Goal: Task Accomplishment & Management: Use online tool/utility

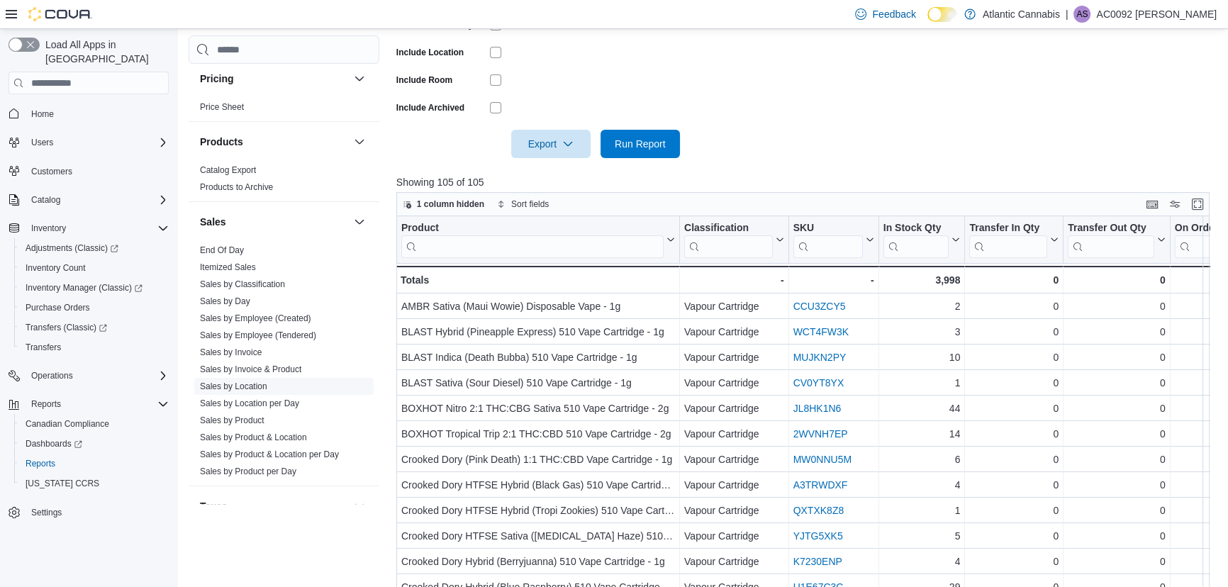
scroll to position [902, 0]
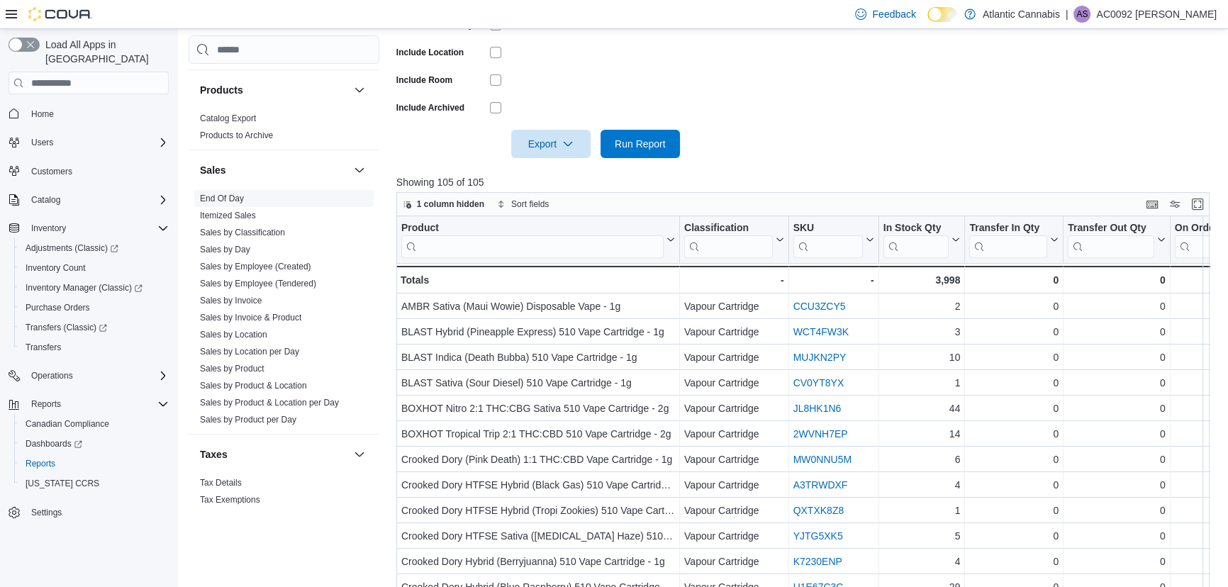
click at [228, 197] on link "End Of Day" at bounding box center [222, 199] width 44 height 10
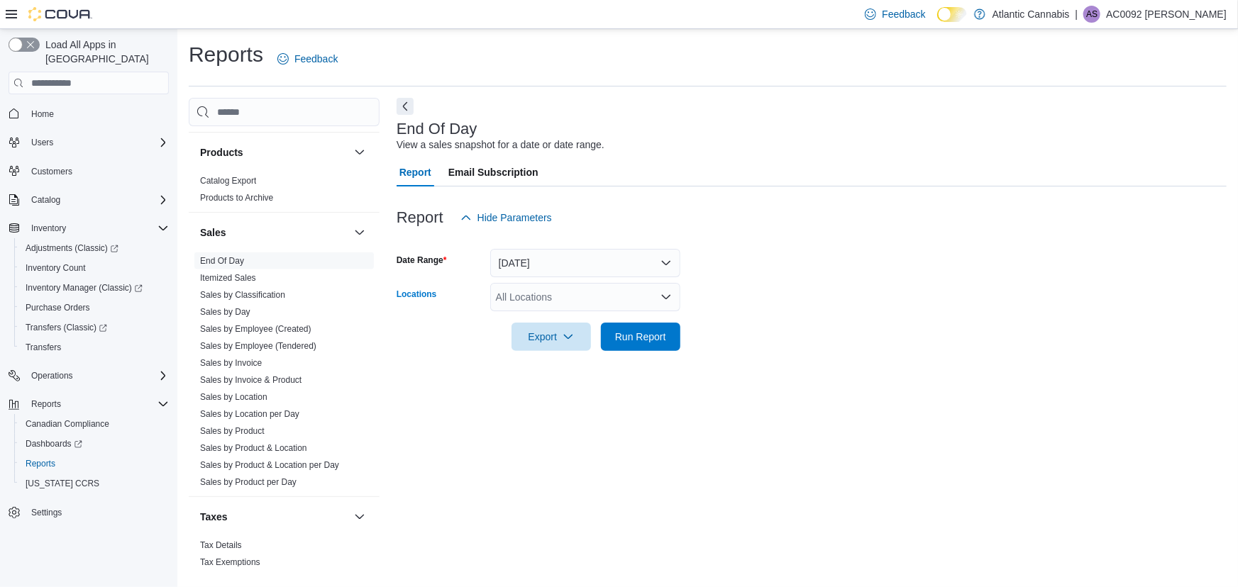
click at [617, 294] on div "All Locations" at bounding box center [585, 297] width 190 height 28
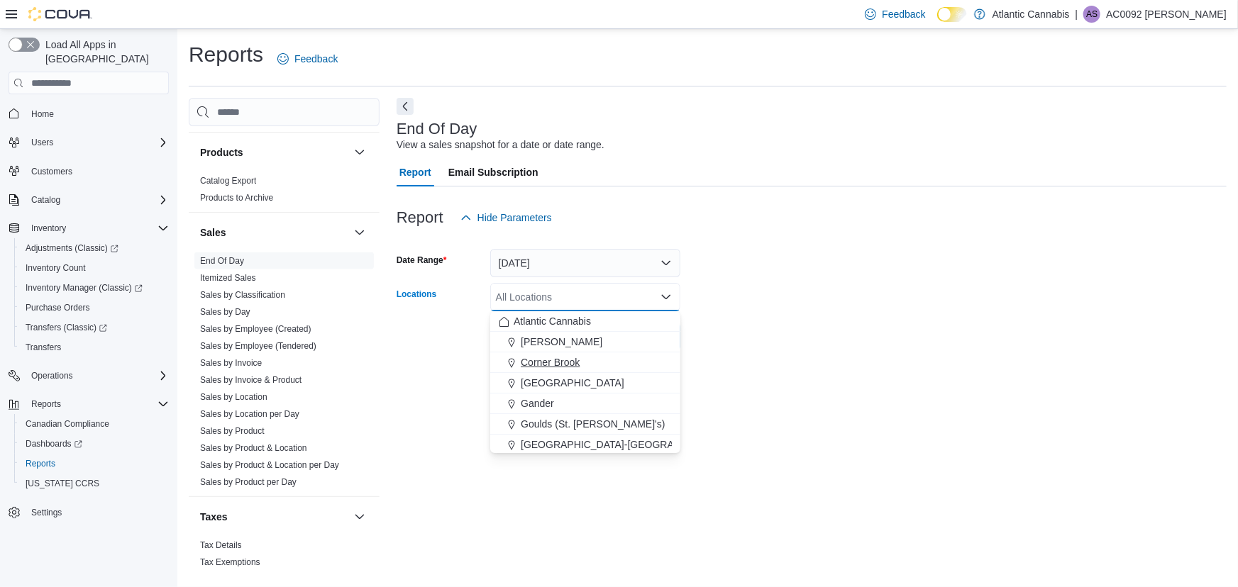
click at [560, 360] on span "Corner Brook" at bounding box center [550, 362] width 59 height 14
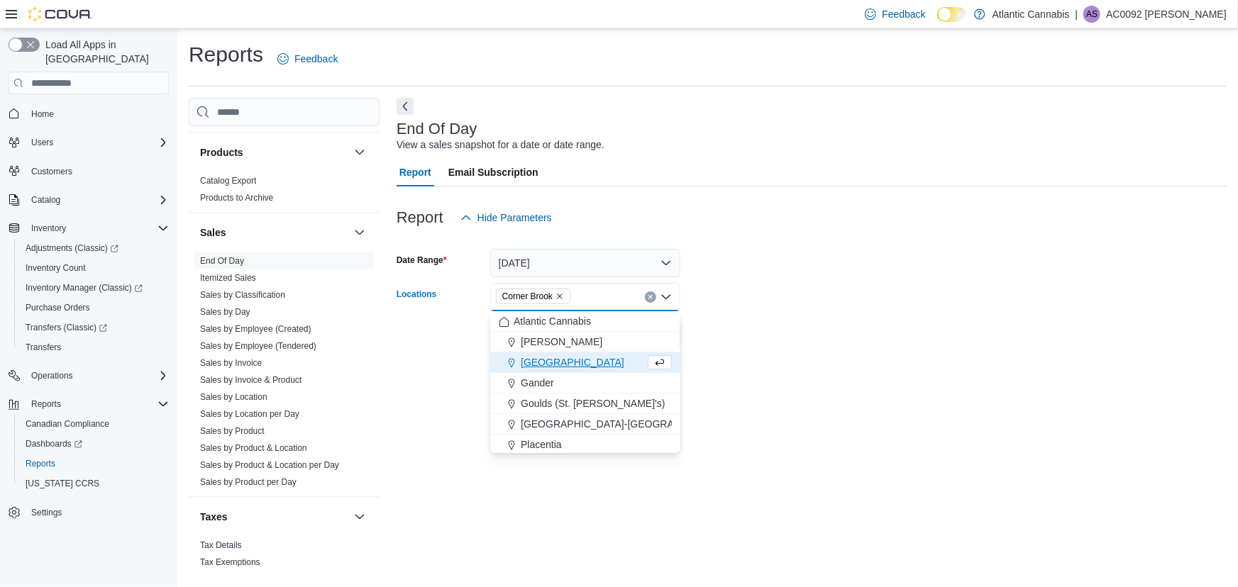
click at [816, 333] on form "Date Range [DATE] Locations [GEOGRAPHIC_DATA] Combo box. Selected. [GEOGRAPHIC_…" at bounding box center [811, 291] width 830 height 119
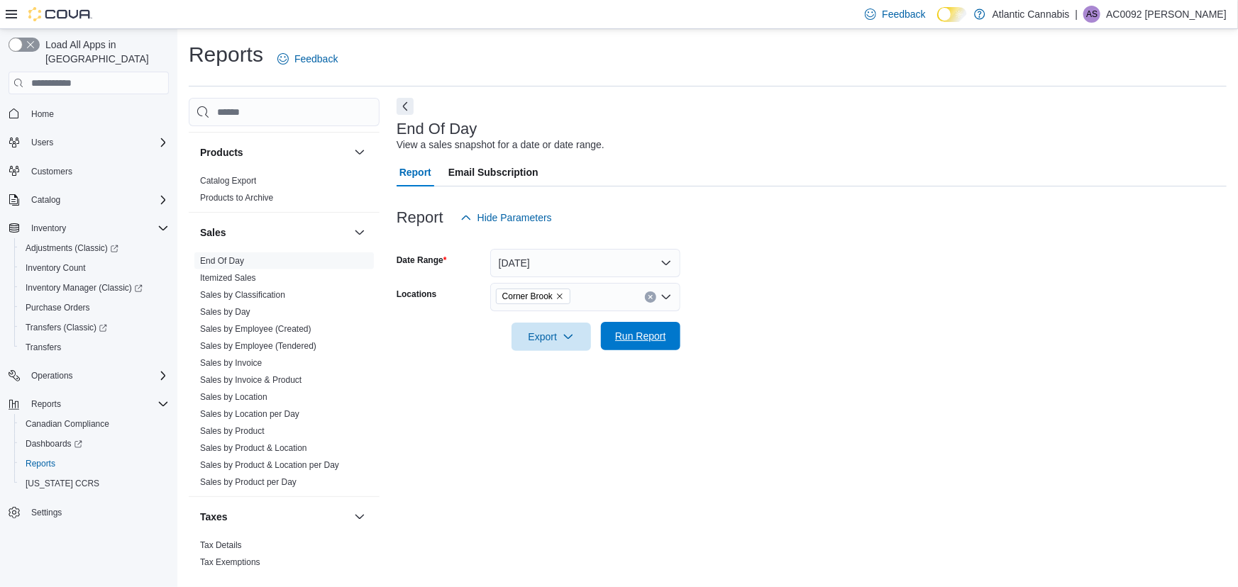
click at [667, 338] on span "Run Report" at bounding box center [640, 336] width 62 height 28
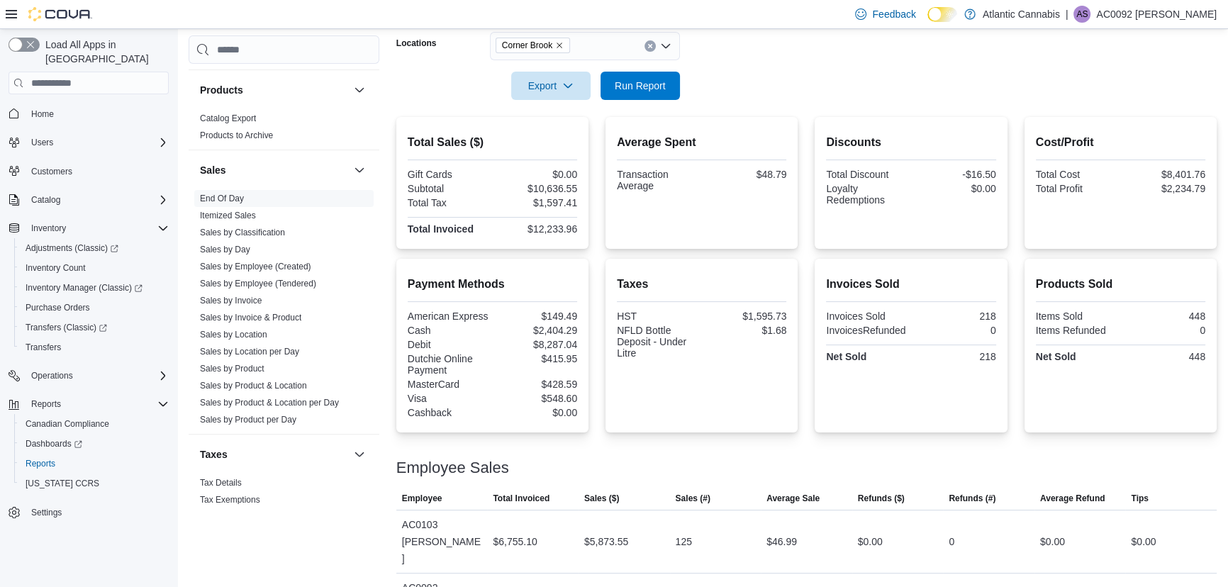
scroll to position [257, 0]
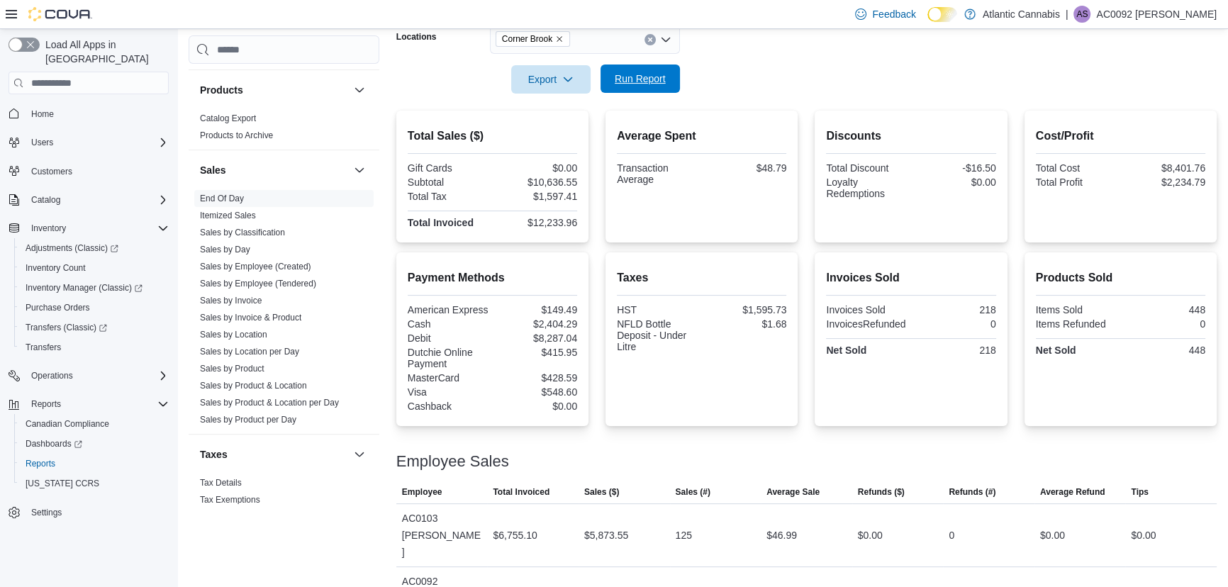
click at [620, 79] on span "Run Report" at bounding box center [640, 79] width 51 height 14
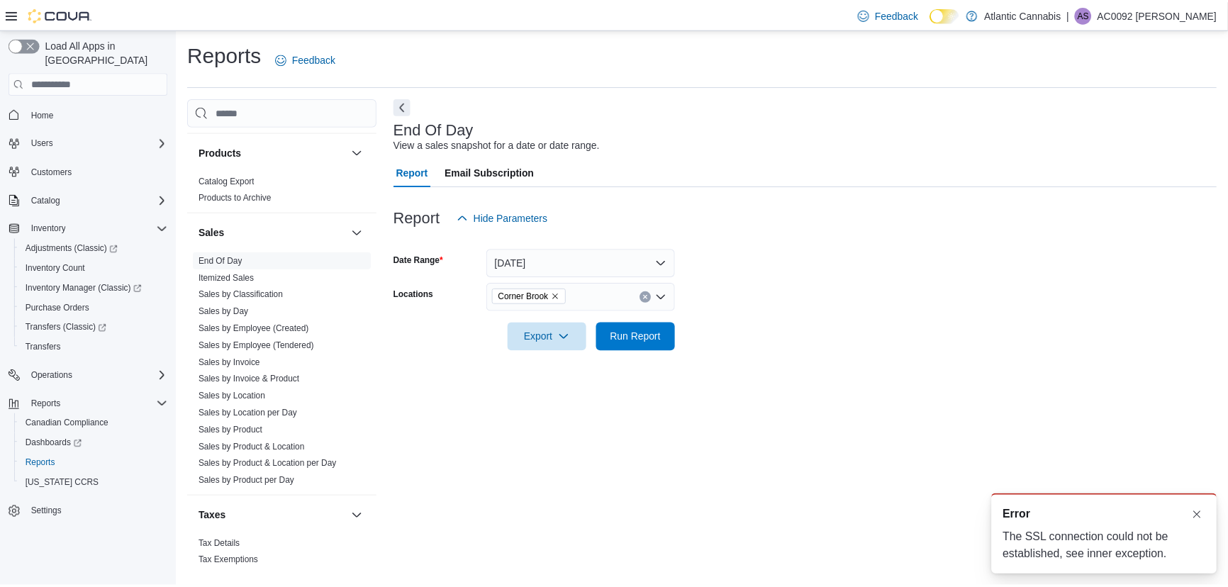
scroll to position [0, 0]
click at [1206, 510] on button "Dismiss toast" at bounding box center [1206, 515] width 17 height 17
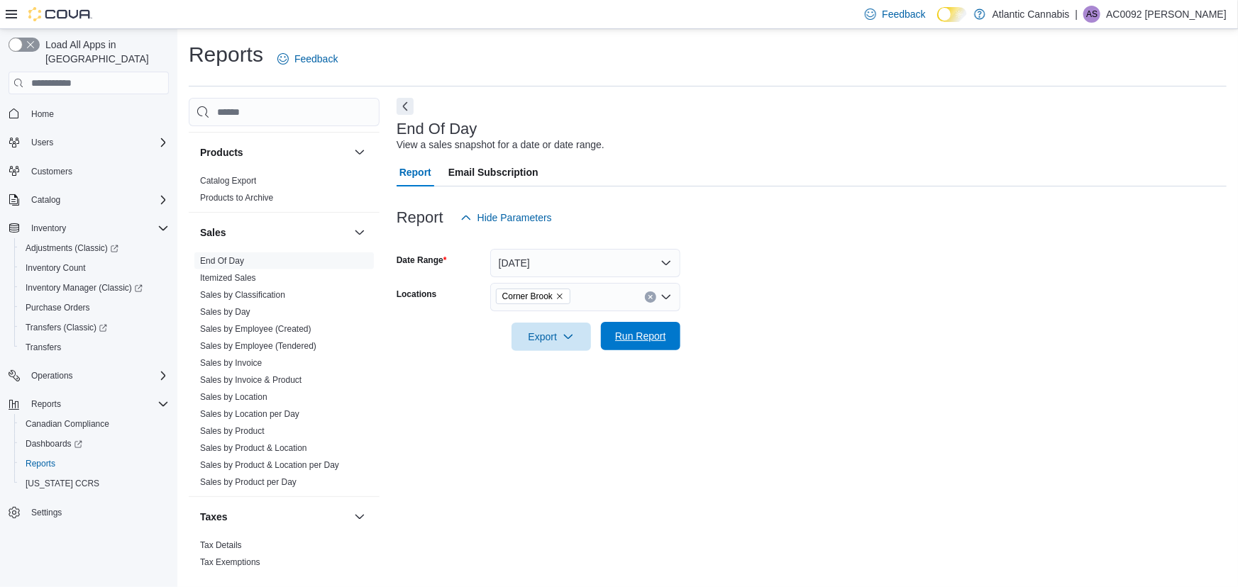
click at [655, 338] on span "Run Report" at bounding box center [640, 336] width 51 height 14
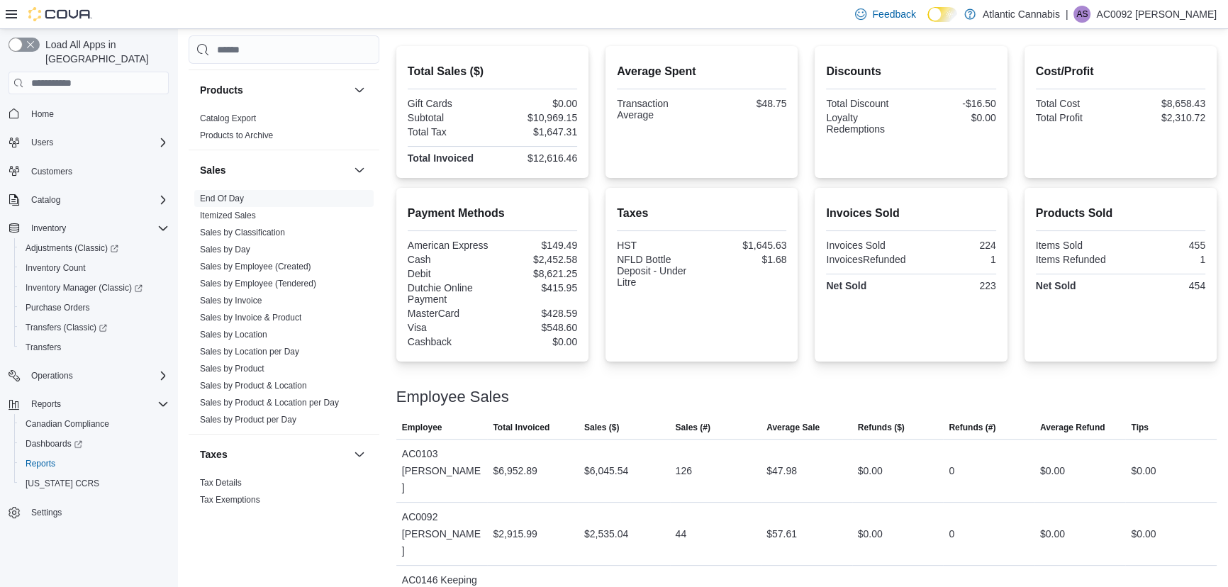
scroll to position [323, 0]
drag, startPoint x: 698, startPoint y: 509, endPoint x: 674, endPoint y: 505, distance: 24.5
click at [674, 518] on div "44" at bounding box center [715, 532] width 91 height 28
click at [697, 518] on div "44" at bounding box center [715, 532] width 91 height 28
drag, startPoint x: 698, startPoint y: 462, endPoint x: 676, endPoint y: 450, distance: 25.1
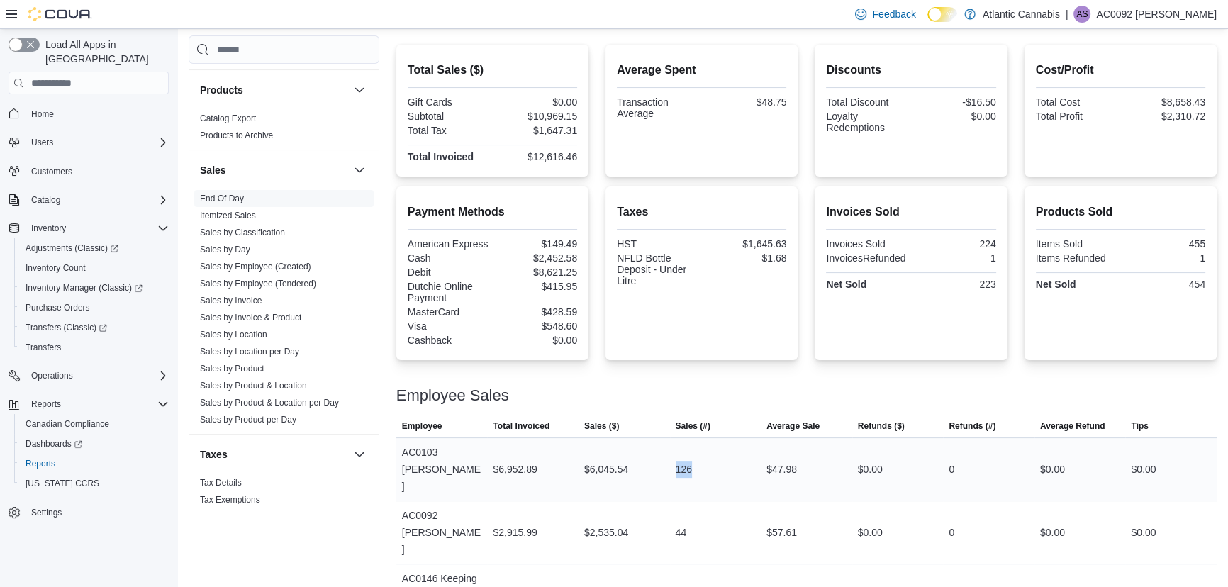
click at [676, 455] on div "126" at bounding box center [715, 469] width 91 height 28
click at [711, 565] on td "Sales (#) 54" at bounding box center [715, 596] width 91 height 63
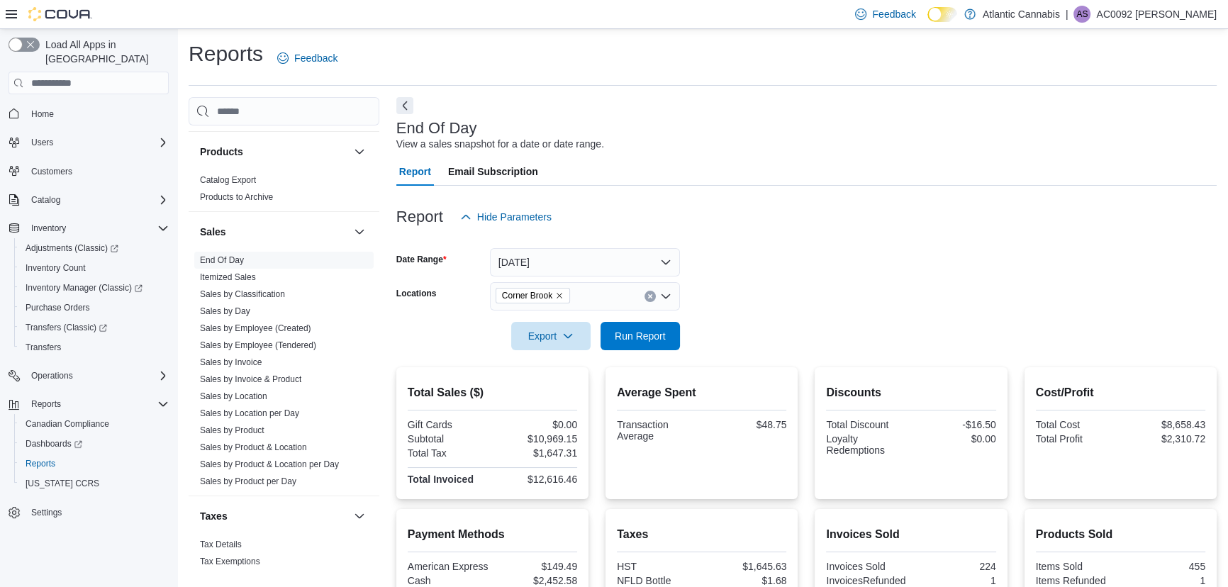
scroll to position [0, 0]
click at [636, 325] on span "Run Report" at bounding box center [640, 336] width 62 height 28
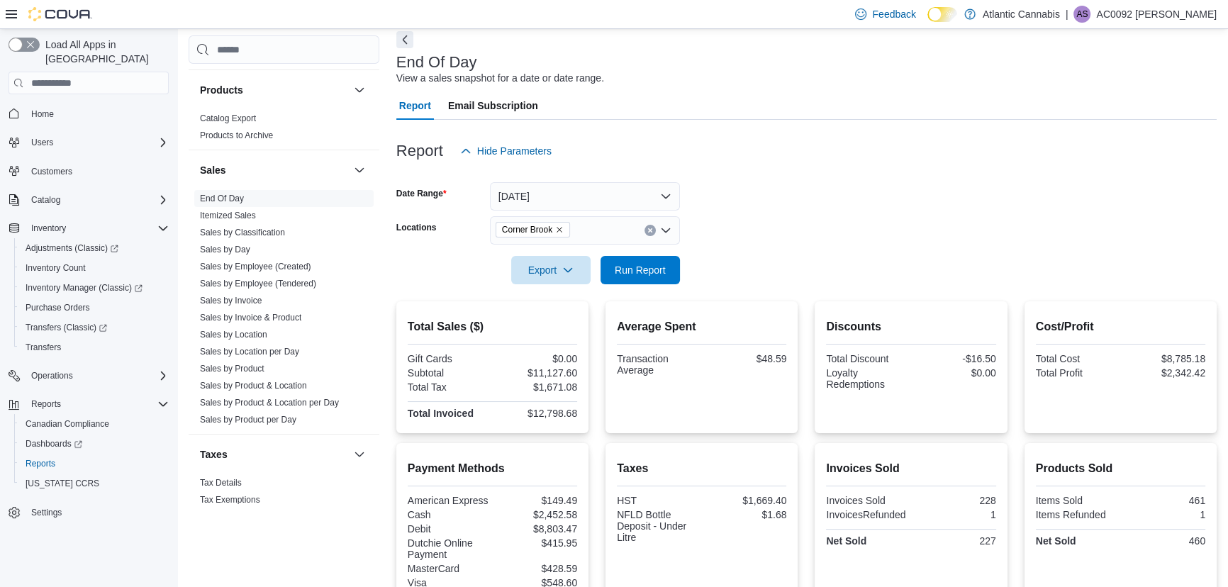
scroll to position [65, 0]
click at [650, 269] on span "Run Report" at bounding box center [640, 271] width 51 height 14
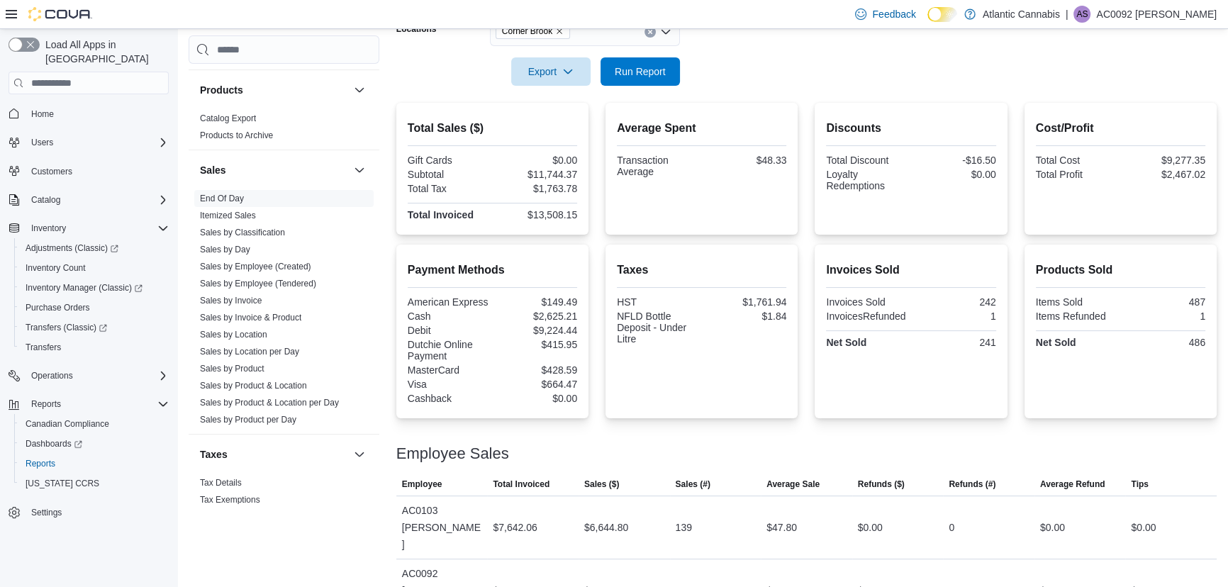
scroll to position [241, 0]
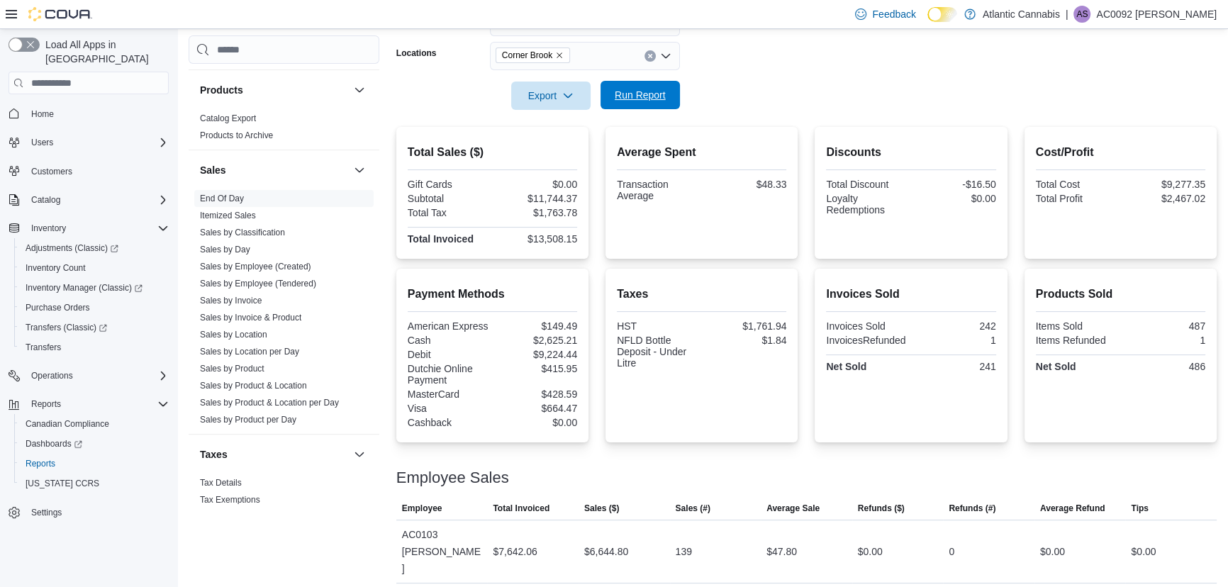
click at [644, 98] on span "Run Report" at bounding box center [640, 95] width 51 height 14
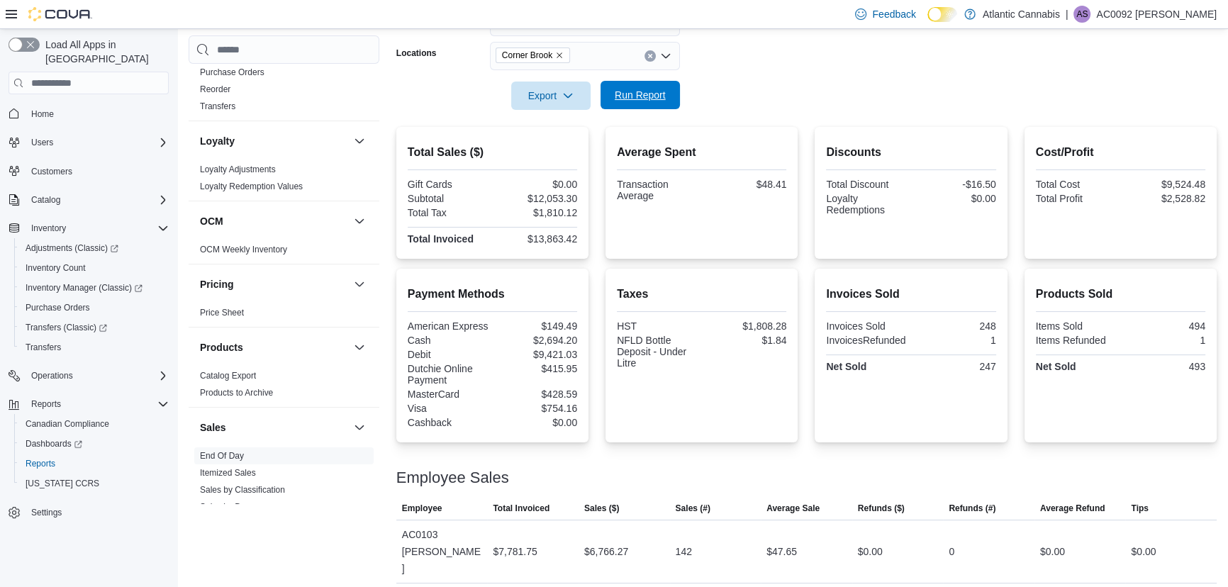
click at [641, 85] on span "Run Report" at bounding box center [640, 95] width 62 height 28
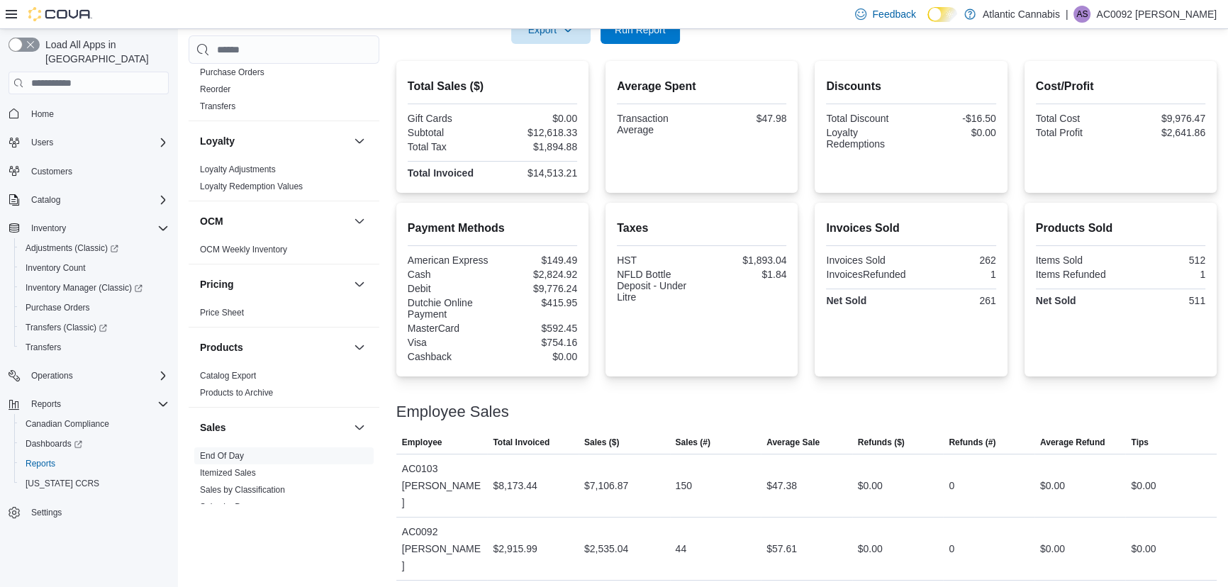
scroll to position [243, 0]
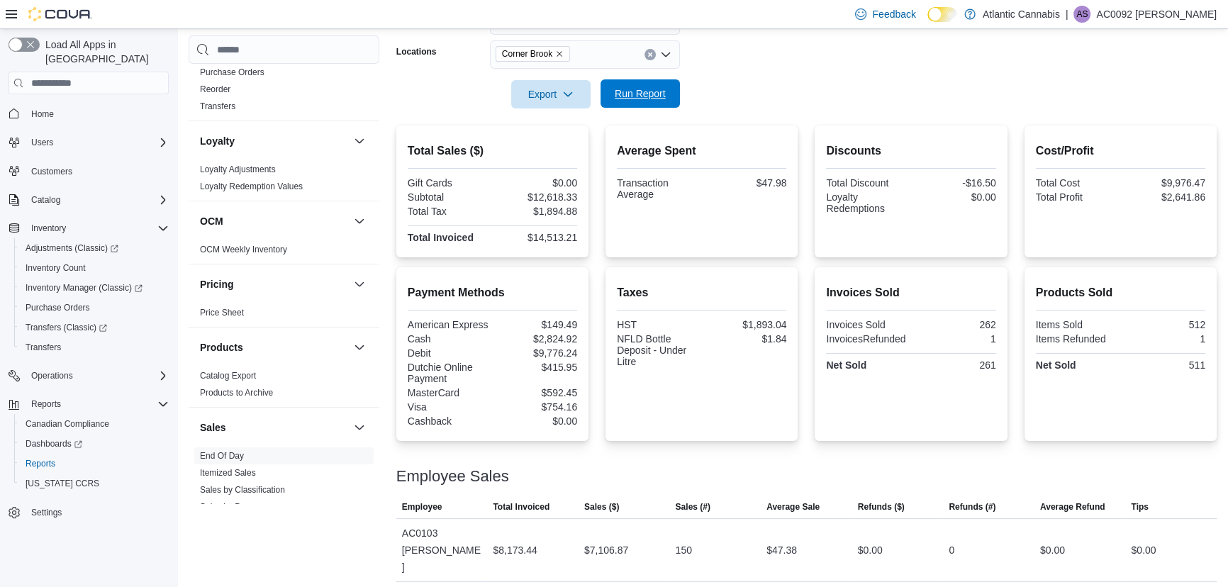
click at [632, 94] on span "Run Report" at bounding box center [640, 94] width 51 height 14
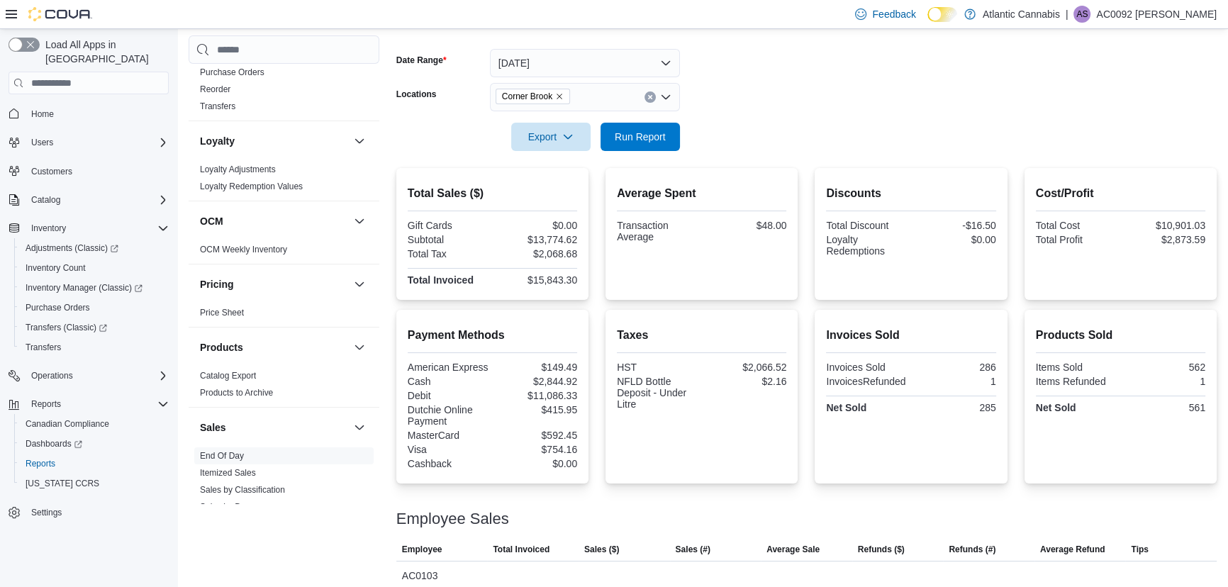
scroll to position [177, 0]
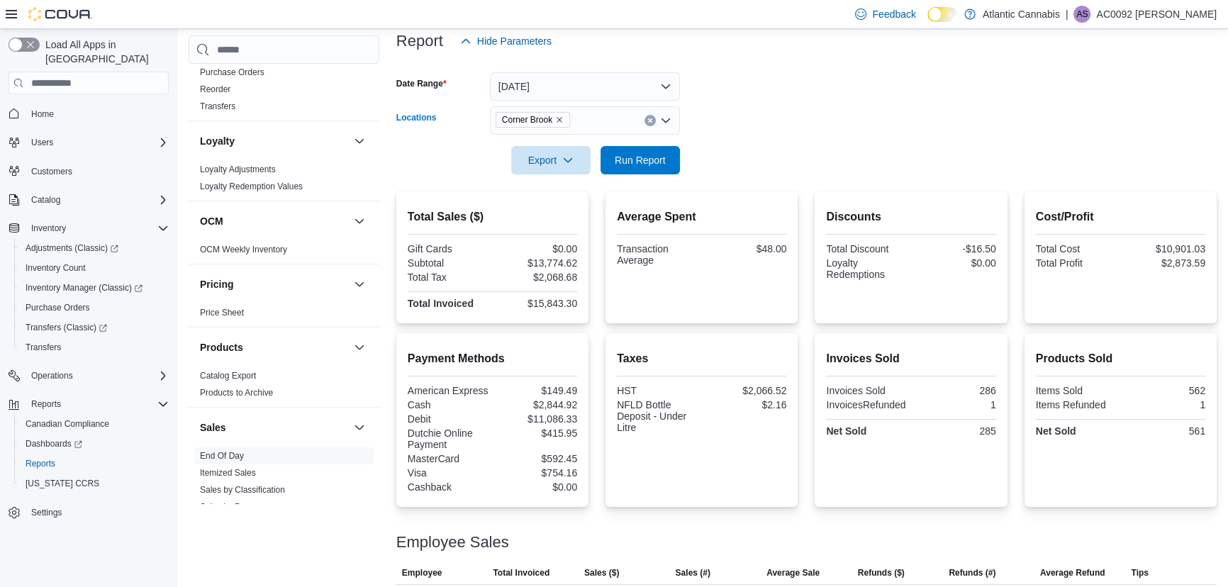
click at [555, 118] on span "Corner Brook" at bounding box center [533, 120] width 62 height 14
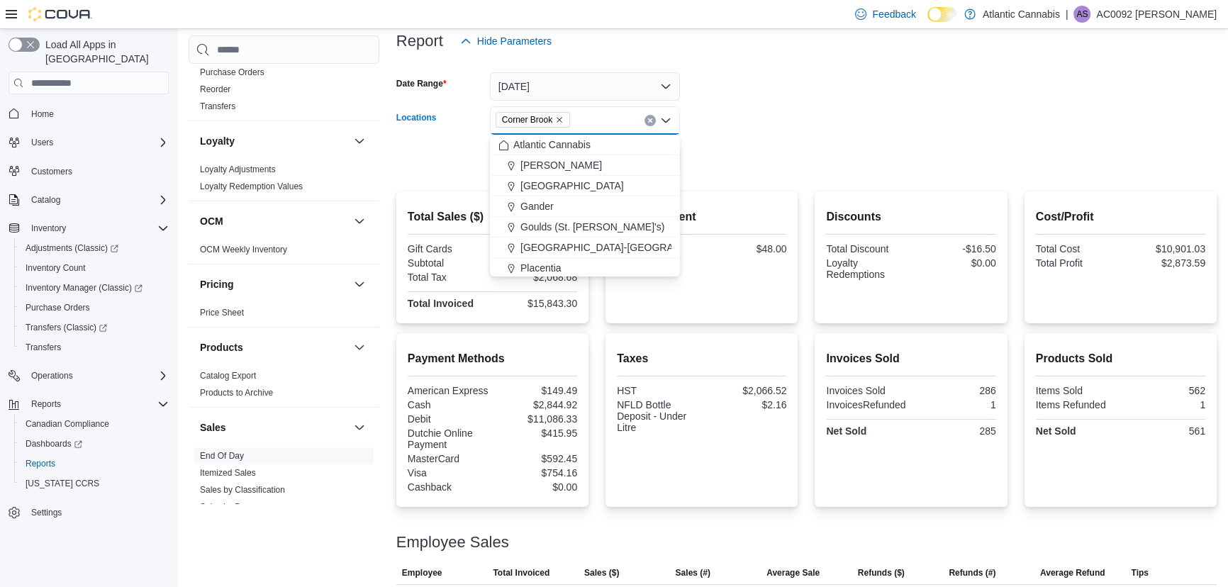
click at [560, 119] on icon "Remove Corner Brook from selection in this group" at bounding box center [560, 121] width 6 height 6
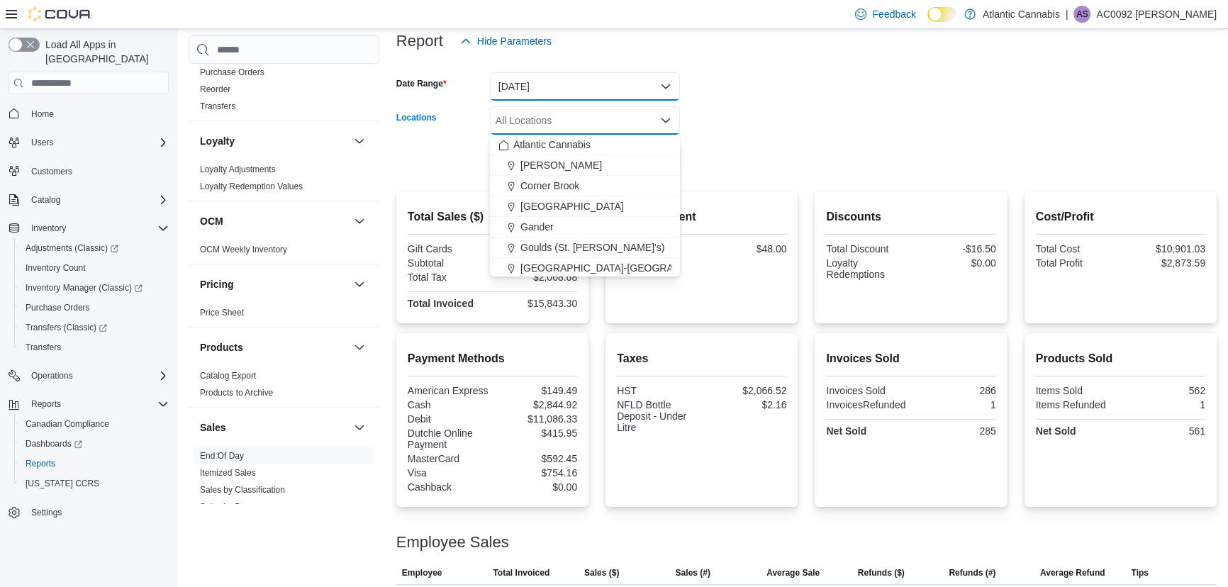
click at [553, 79] on button "[DATE]" at bounding box center [585, 86] width 190 height 28
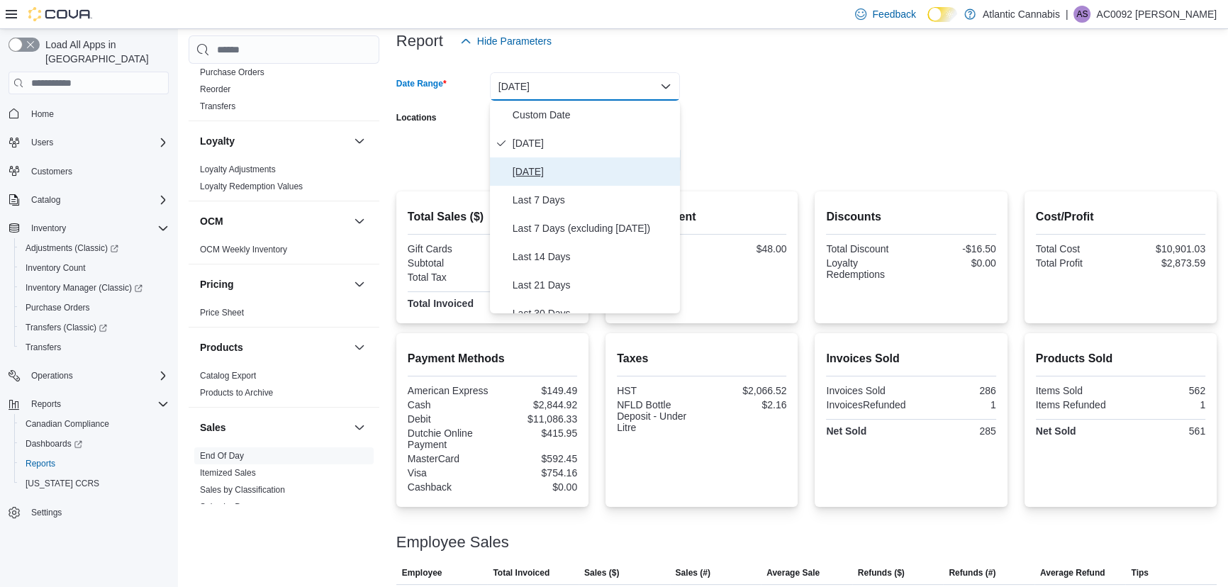
click at [562, 165] on span "[DATE]" at bounding box center [594, 171] width 162 height 17
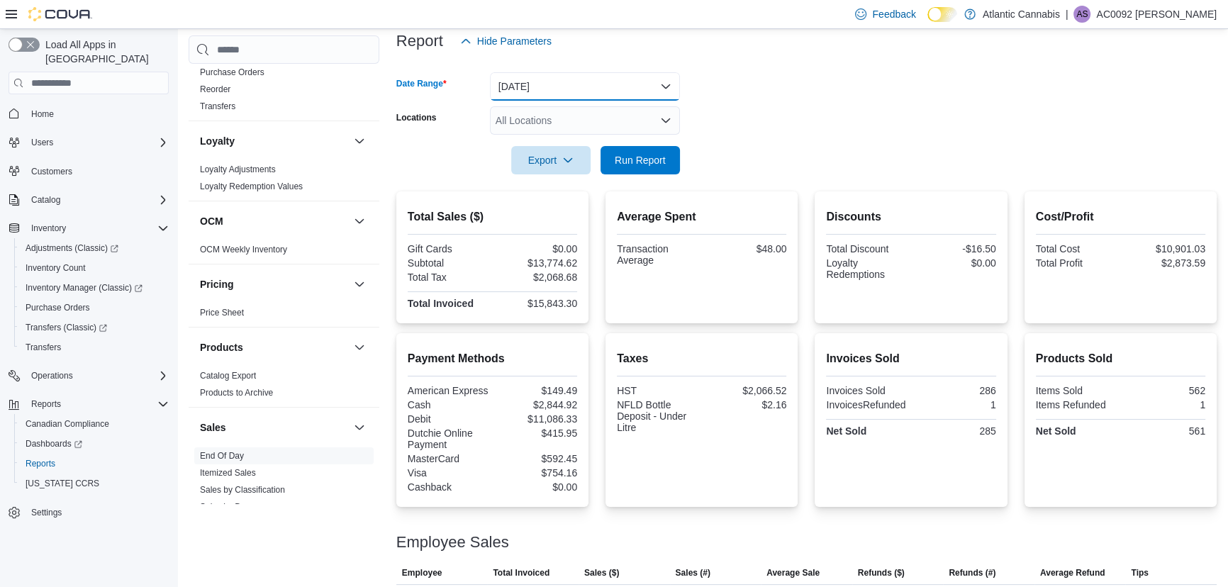
click at [560, 82] on button "[DATE]" at bounding box center [585, 86] width 190 height 28
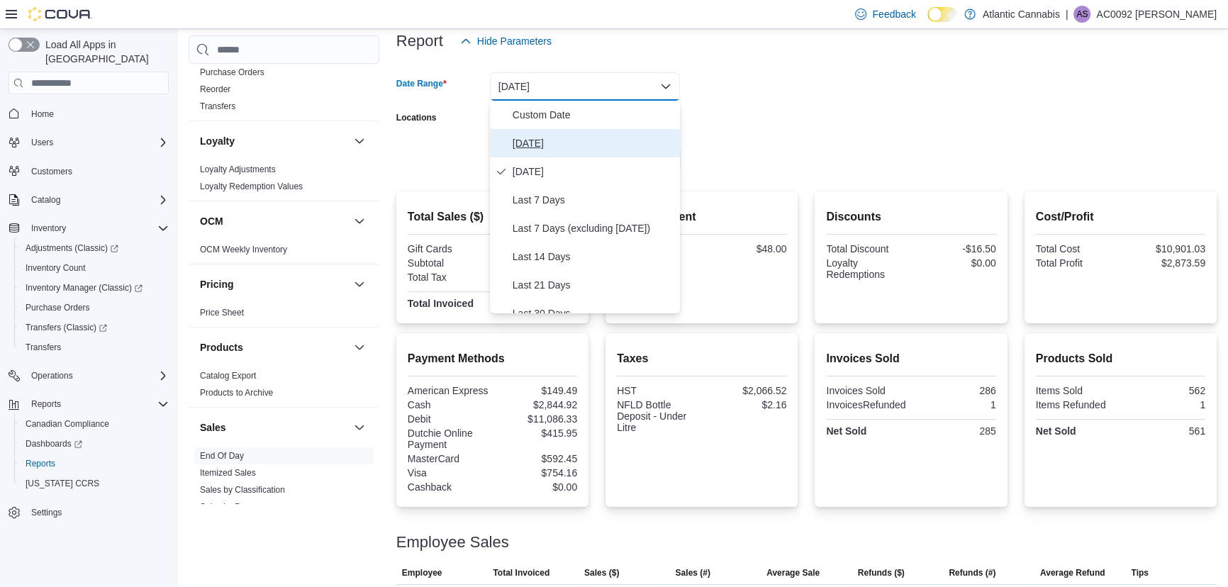
click at [553, 149] on span "[DATE]" at bounding box center [594, 143] width 162 height 17
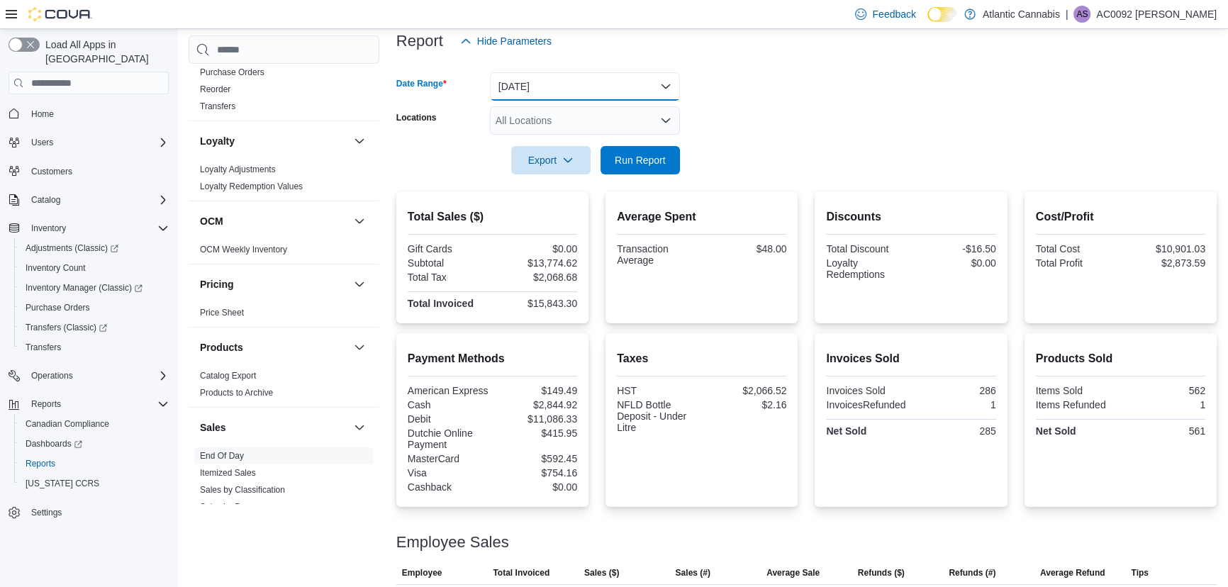
click at [574, 79] on button "[DATE]" at bounding box center [585, 86] width 190 height 28
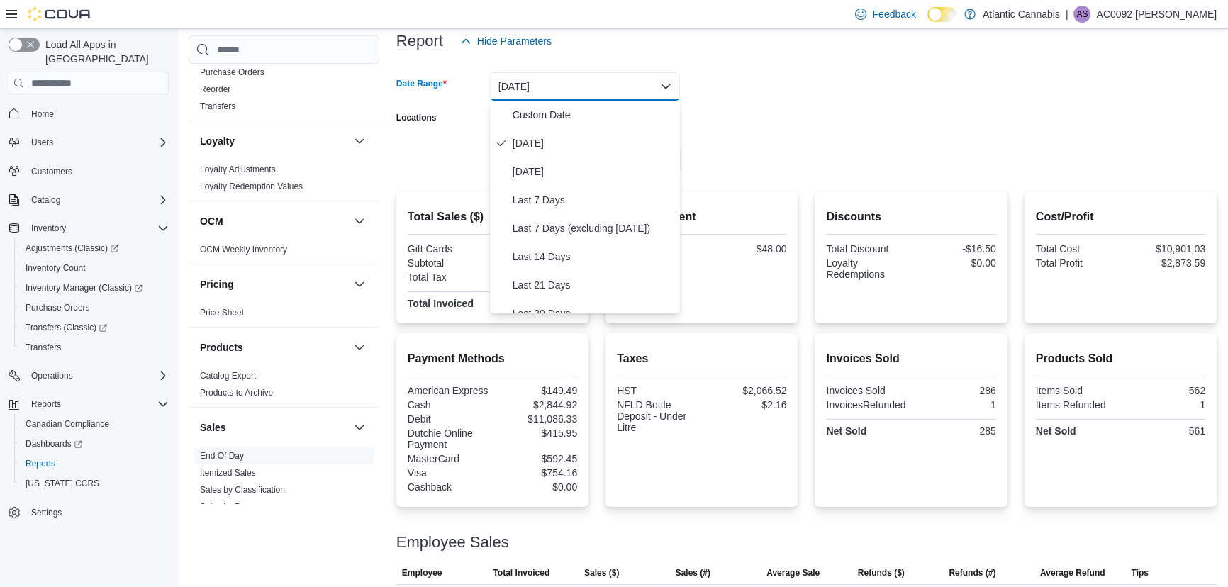
click at [833, 70] on div at bounding box center [806, 63] width 821 height 17
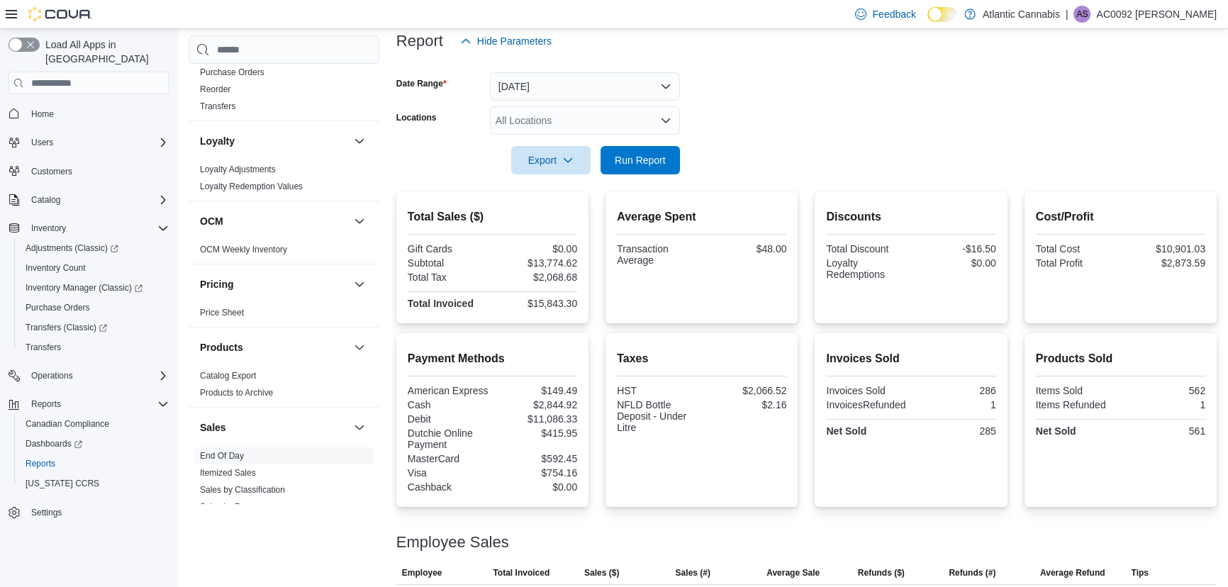
click at [567, 117] on div "All Locations" at bounding box center [585, 120] width 190 height 28
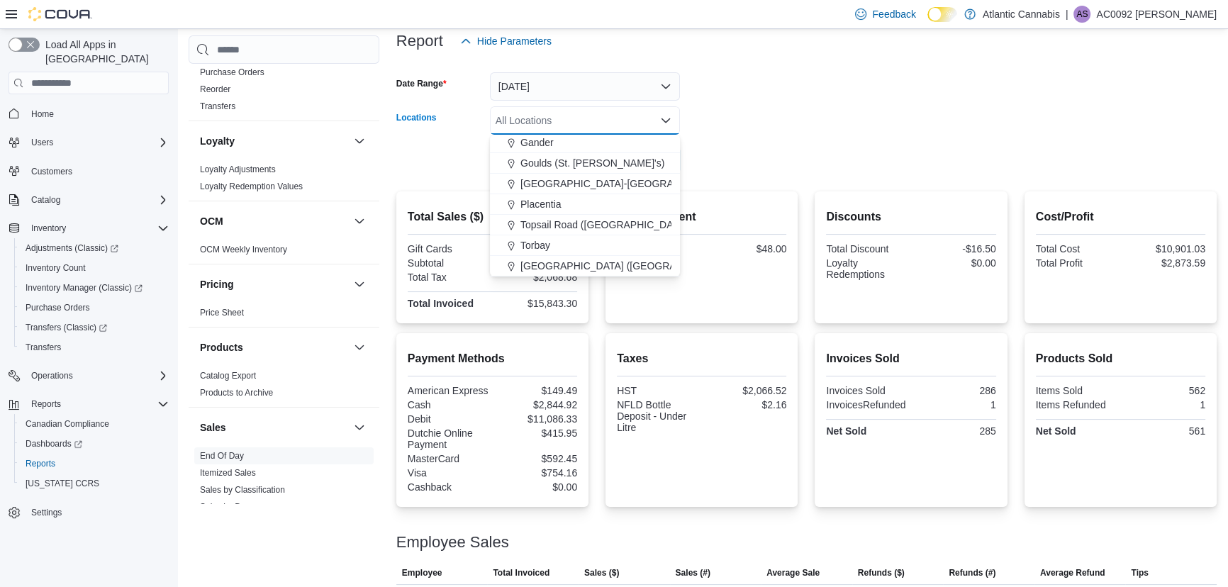
drag, startPoint x: 555, startPoint y: 220, endPoint x: 735, endPoint y: 110, distance: 211.0
click at [558, 220] on span "Topsail Road ([GEOGRAPHIC_DATA][PERSON_NAME])" at bounding box center [647, 225] width 252 height 14
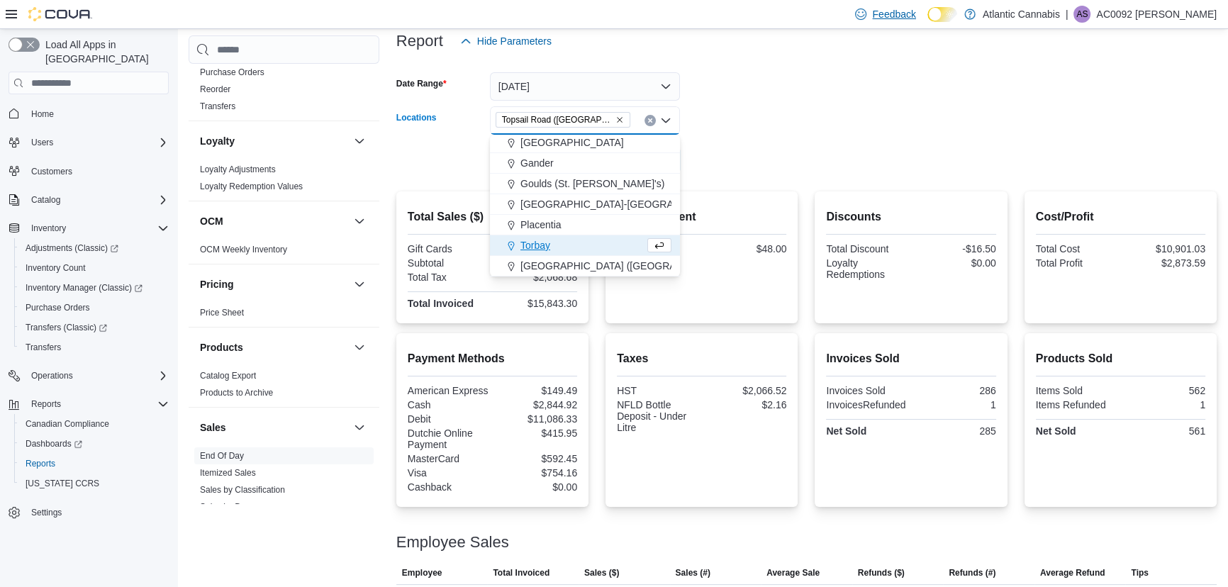
scroll to position [64, 0]
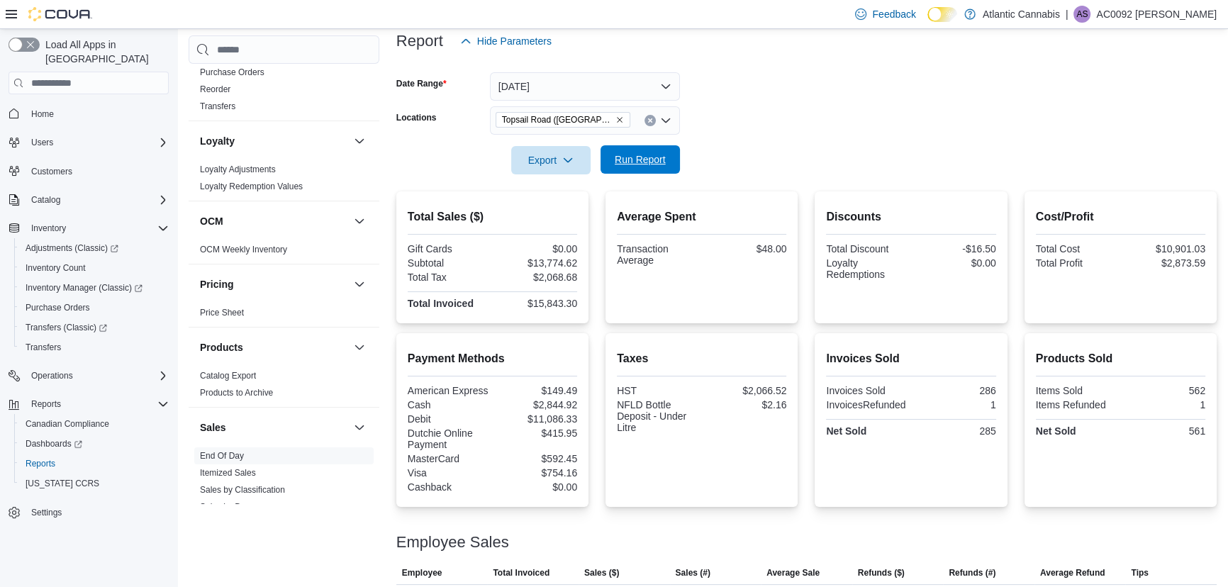
click at [609, 155] on span "Run Report" at bounding box center [640, 159] width 62 height 28
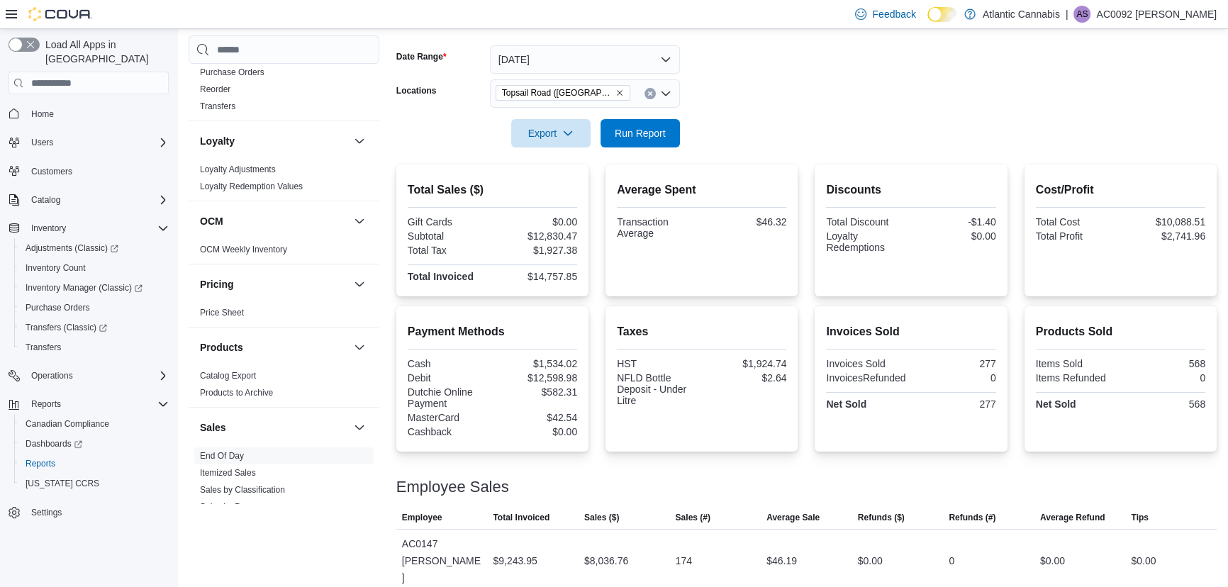
scroll to position [128, 0]
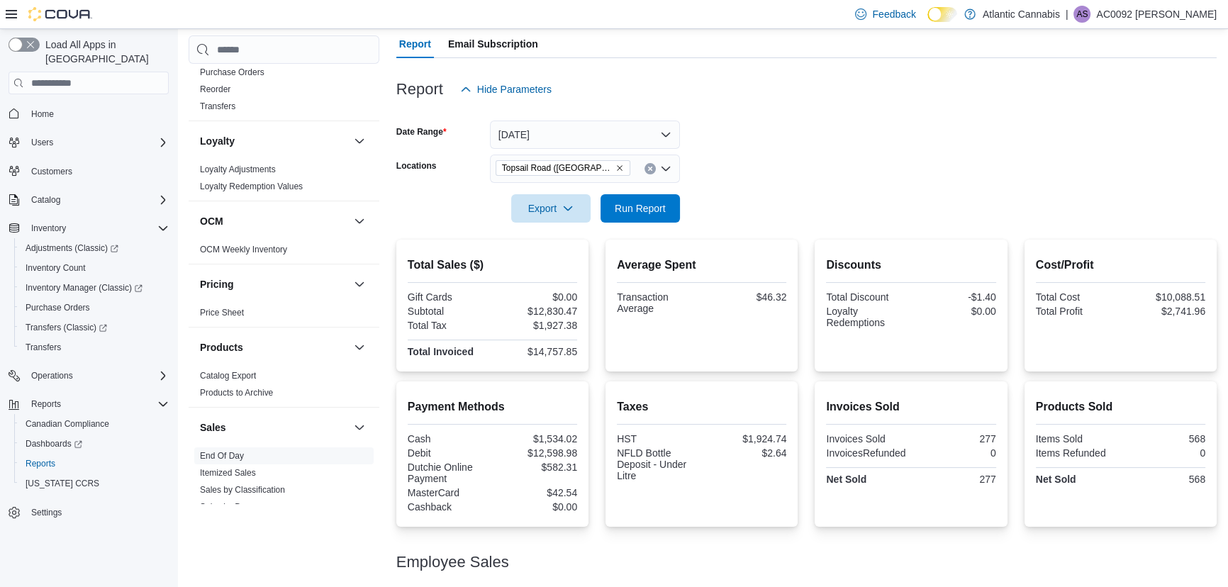
click at [616, 165] on icon "Remove Topsail Road (St. John's) from selection in this group" at bounding box center [620, 168] width 9 height 9
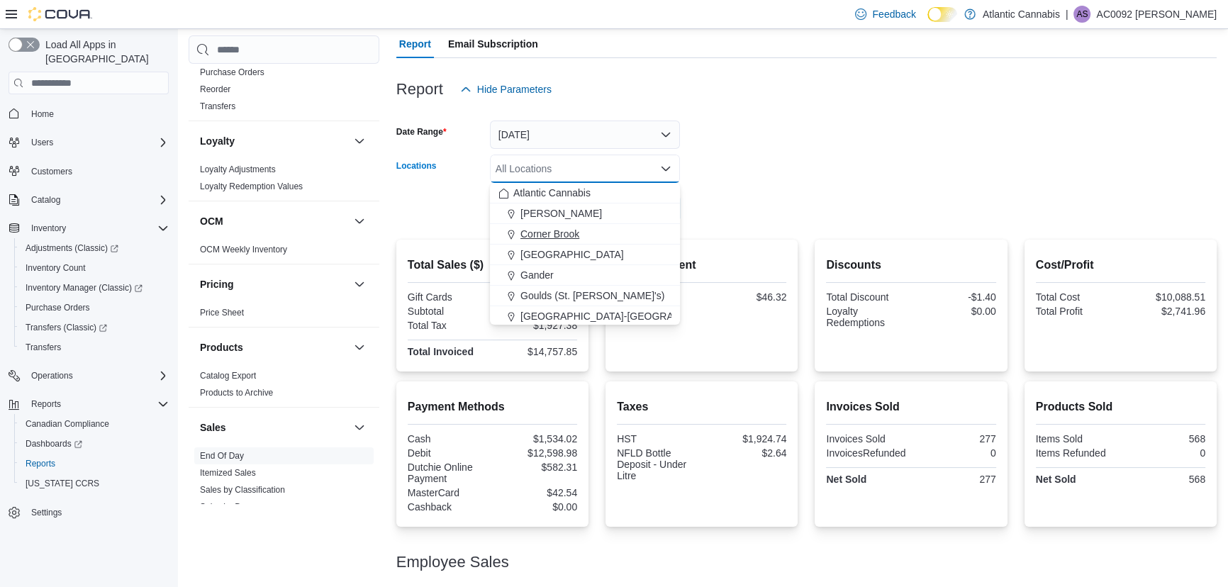
click at [601, 227] on div "Corner Brook" at bounding box center [585, 234] width 173 height 14
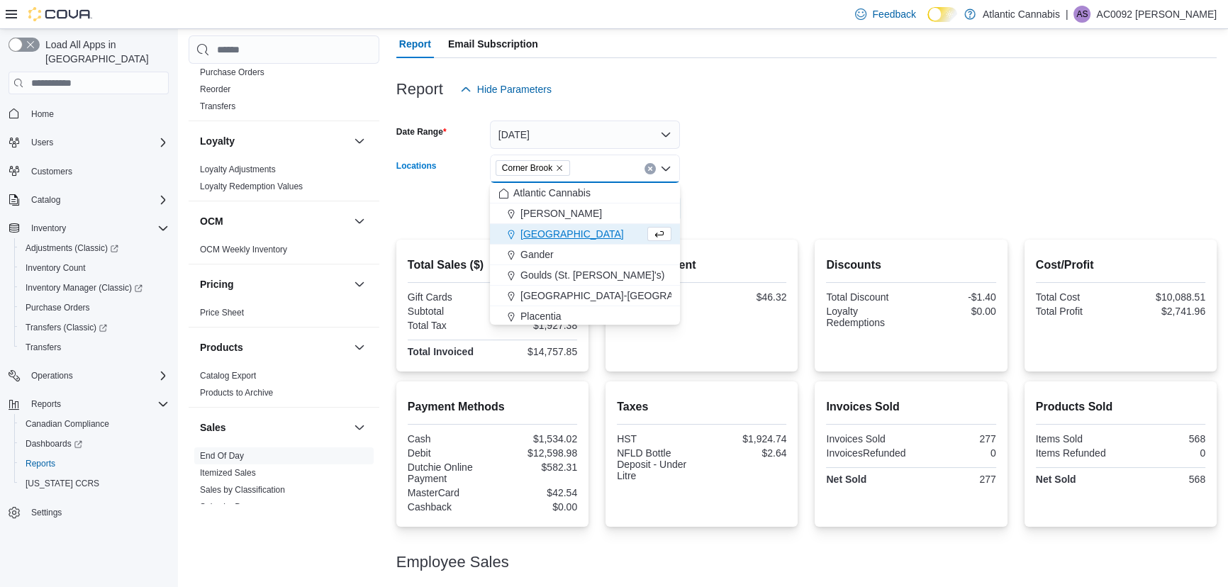
click at [745, 189] on div at bounding box center [806, 188] width 821 height 11
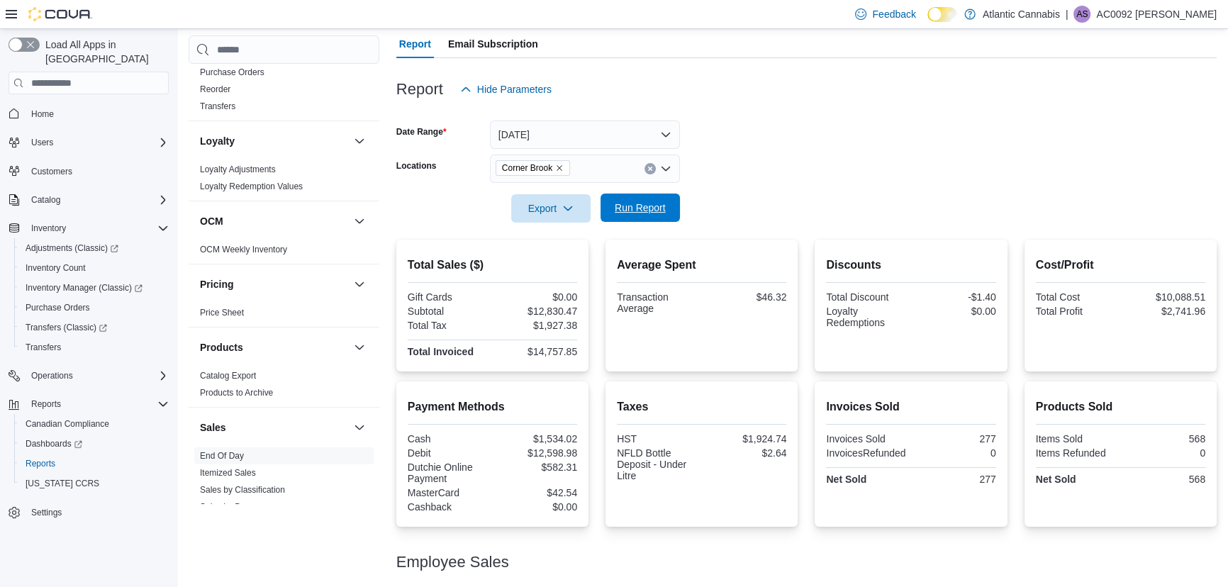
click at [660, 210] on span "Run Report" at bounding box center [640, 208] width 51 height 14
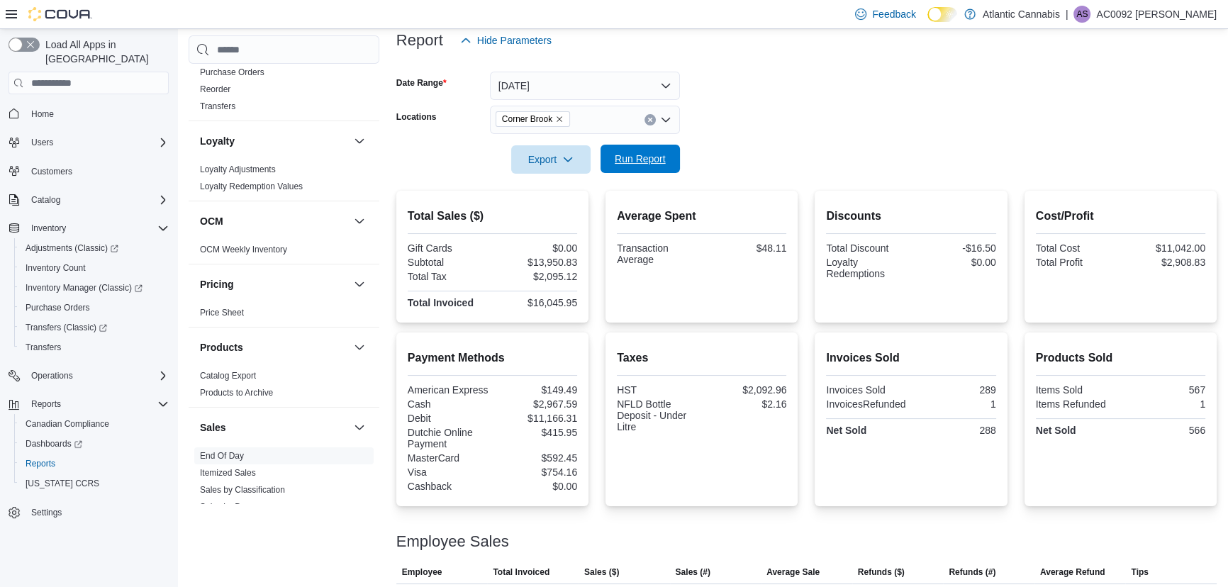
scroll to position [177, 0]
click at [665, 169] on span "Run Report" at bounding box center [640, 159] width 62 height 28
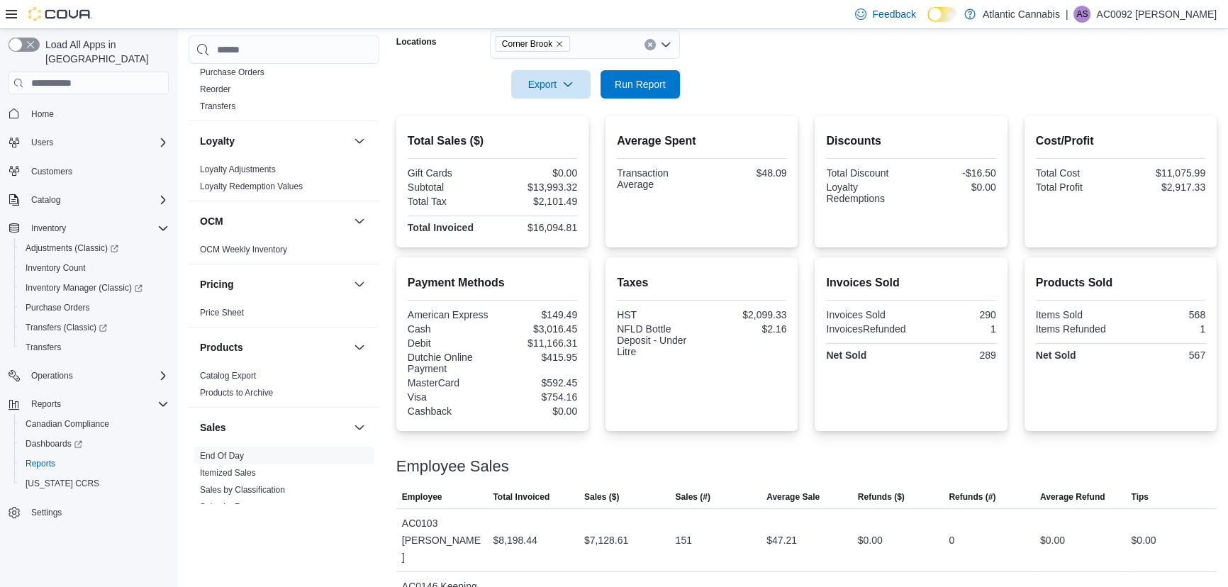
scroll to position [241, 0]
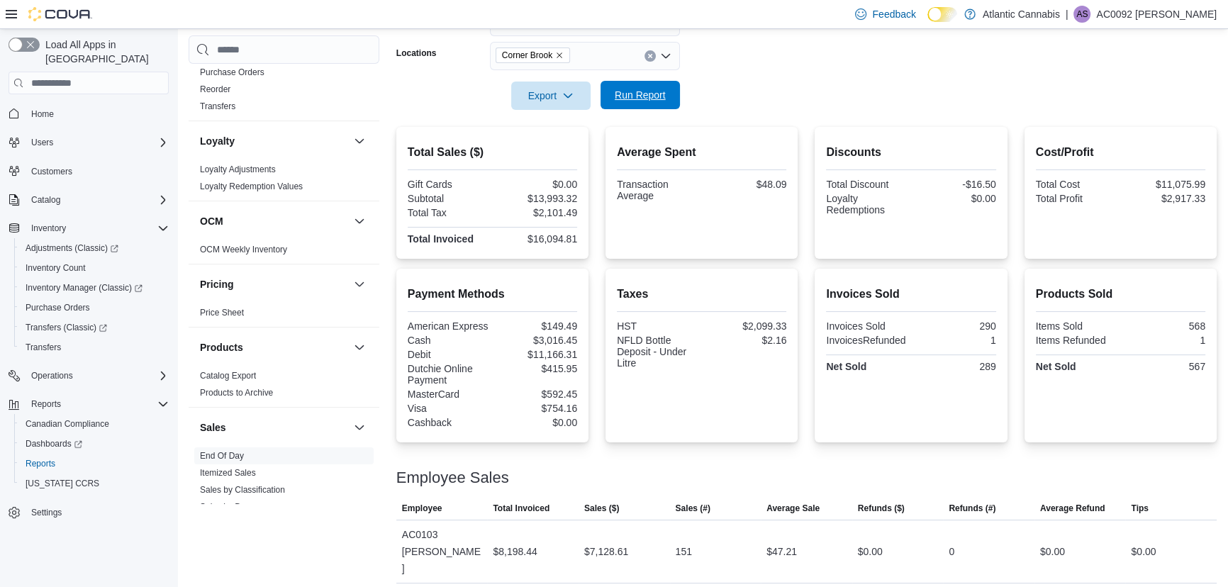
click at [617, 90] on span "Run Report" at bounding box center [640, 95] width 51 height 14
click at [644, 95] on span "Run Report" at bounding box center [640, 95] width 51 height 14
click at [624, 89] on span "Run Report" at bounding box center [640, 95] width 51 height 14
click at [630, 99] on span "Run Report" at bounding box center [640, 95] width 51 height 14
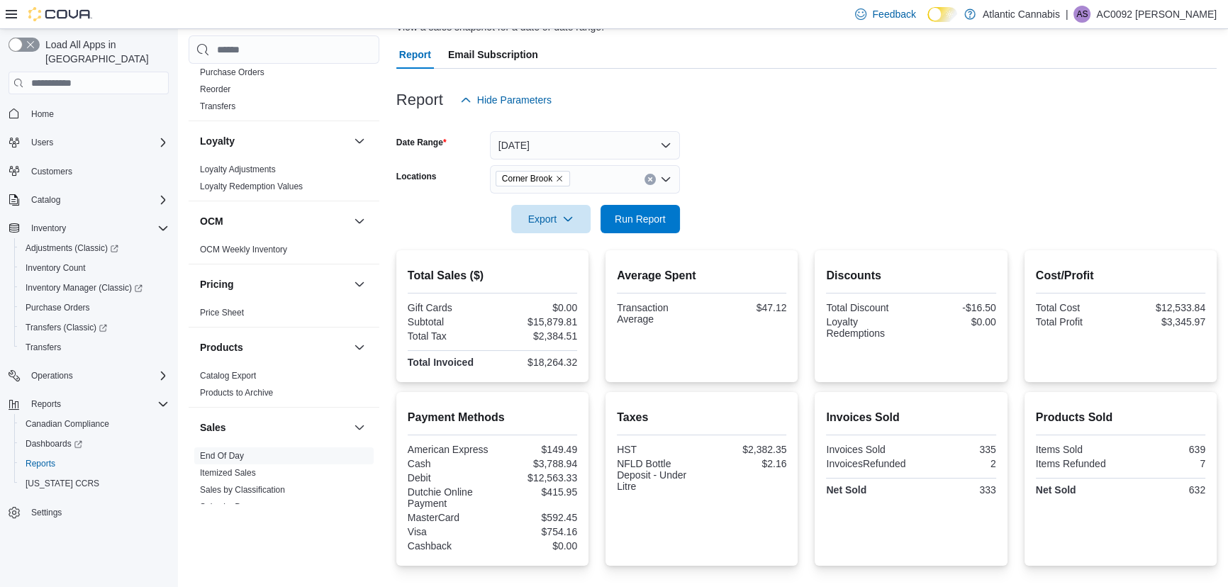
scroll to position [112, 0]
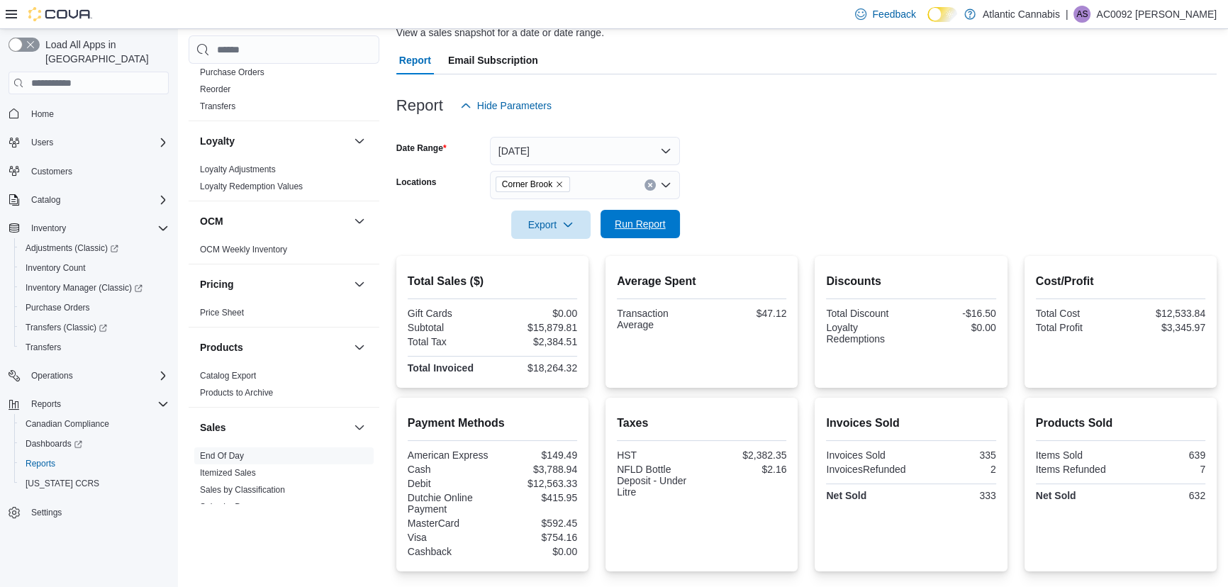
click at [655, 222] on span "Run Report" at bounding box center [640, 224] width 51 height 14
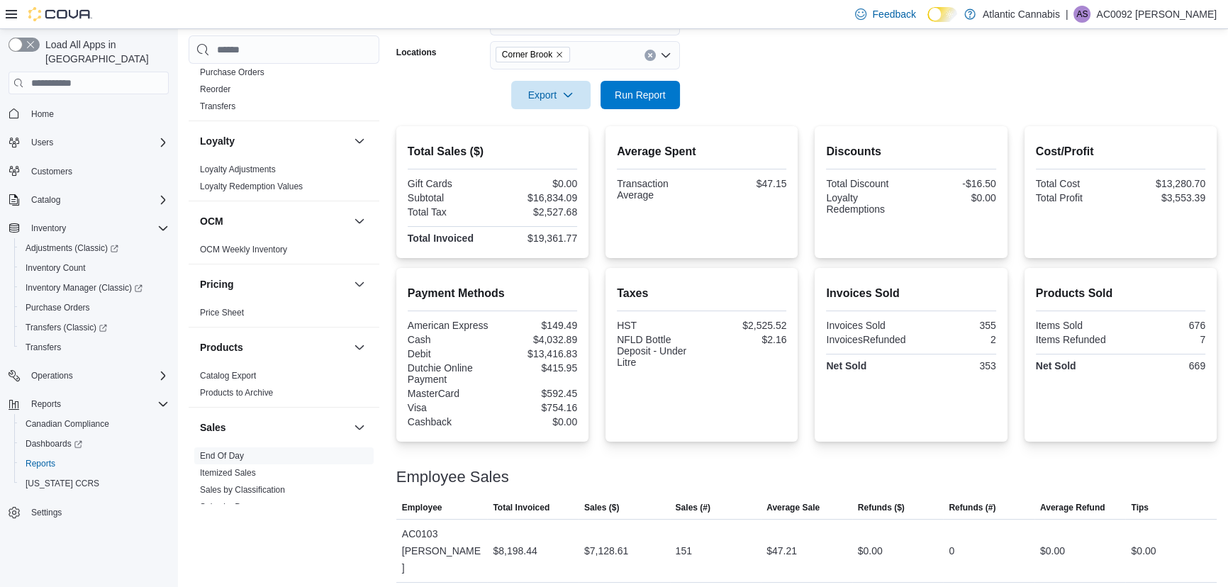
scroll to position [241, 0]
click at [643, 94] on span "Run Report" at bounding box center [640, 95] width 51 height 14
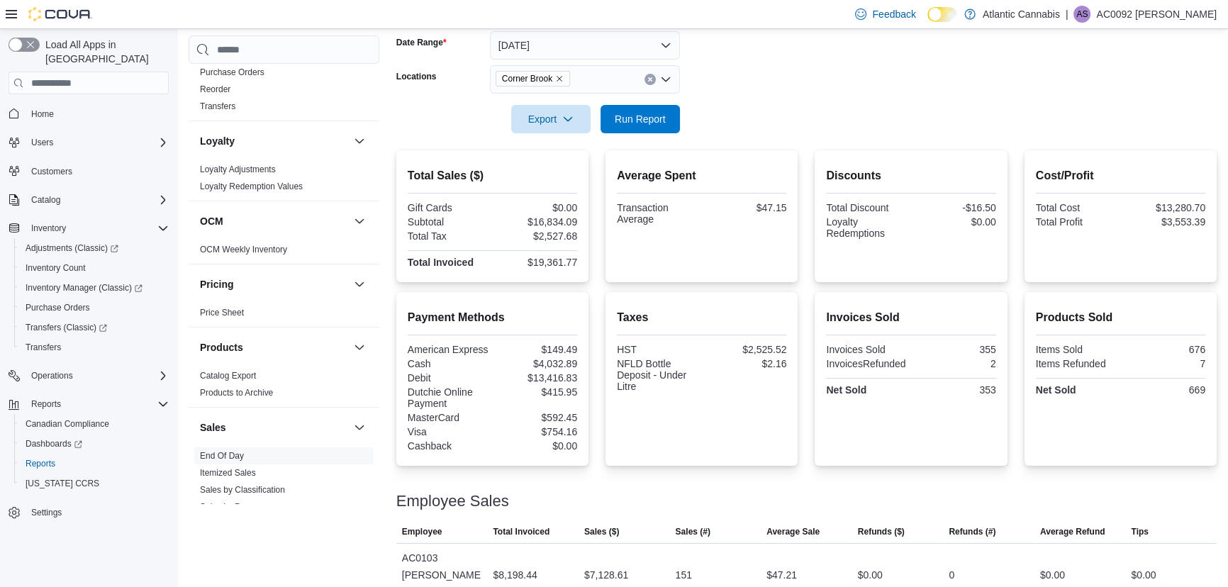
scroll to position [177, 0]
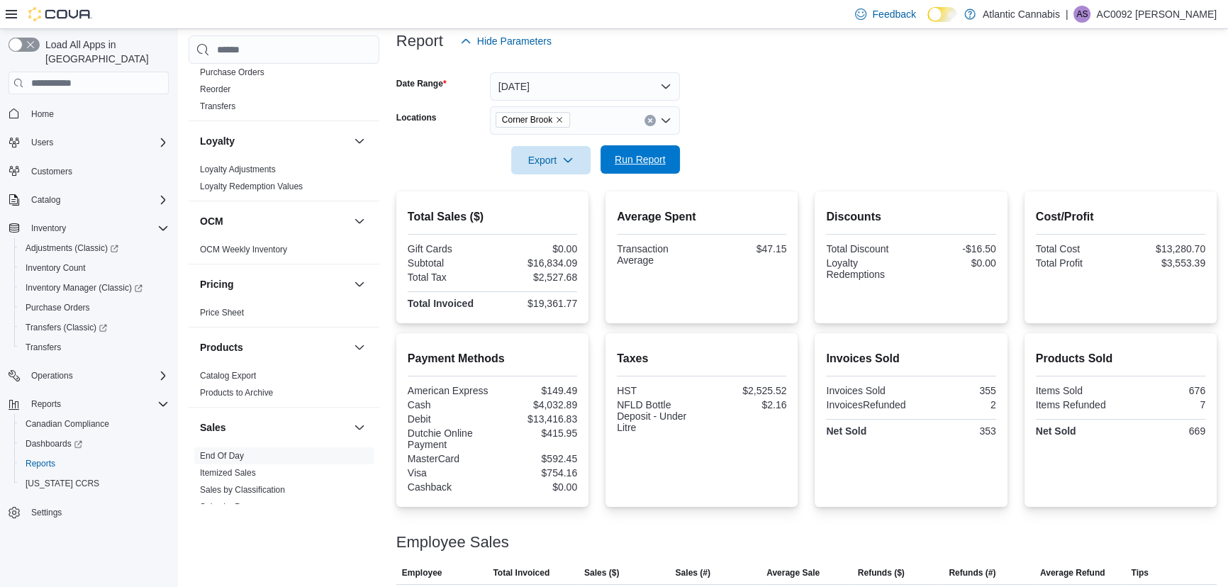
click at [649, 162] on span "Run Report" at bounding box center [640, 159] width 51 height 14
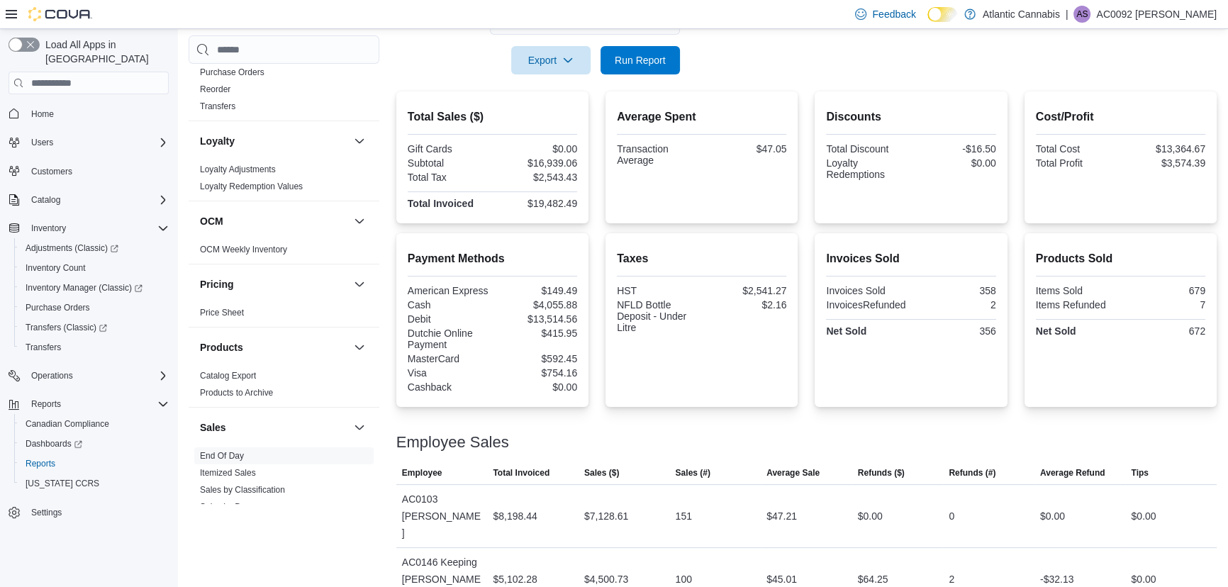
scroll to position [241, 0]
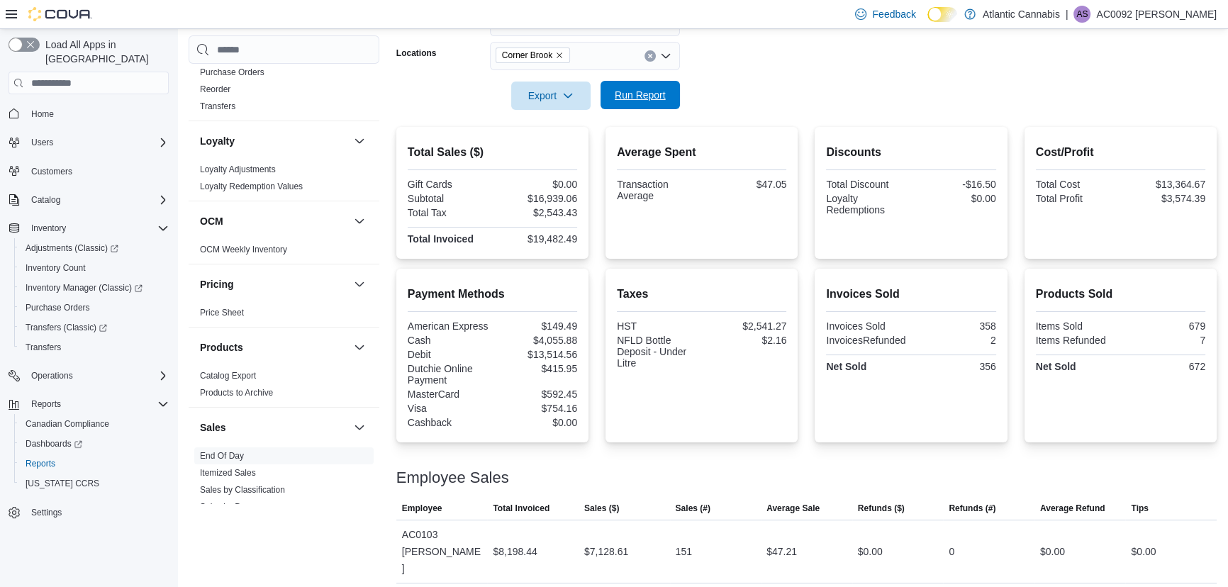
click at [629, 91] on span "Run Report" at bounding box center [640, 95] width 51 height 14
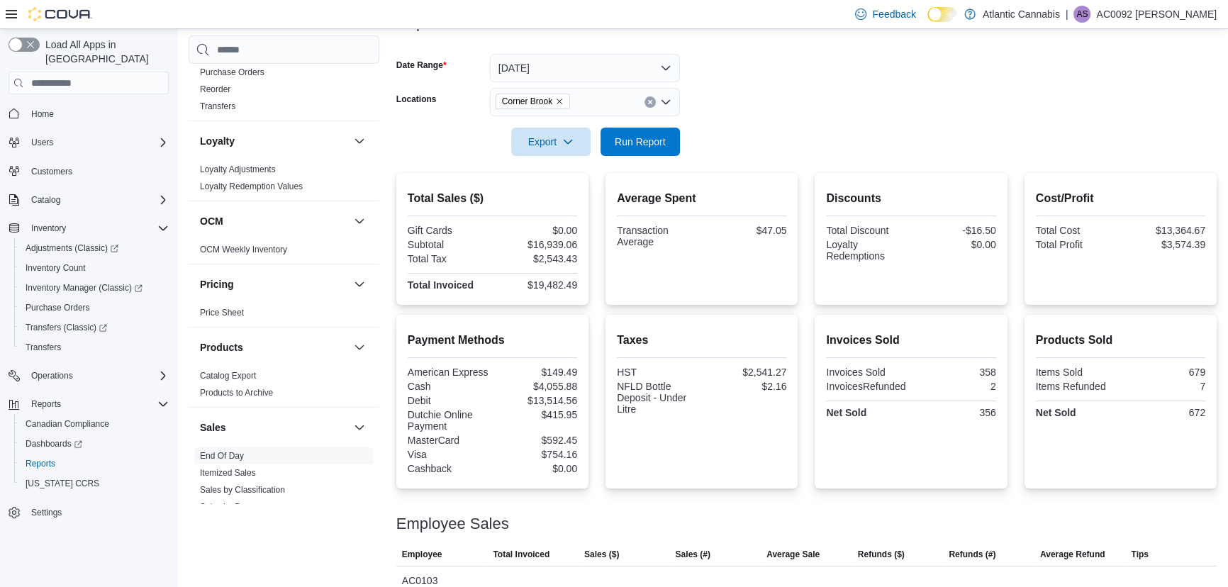
scroll to position [177, 0]
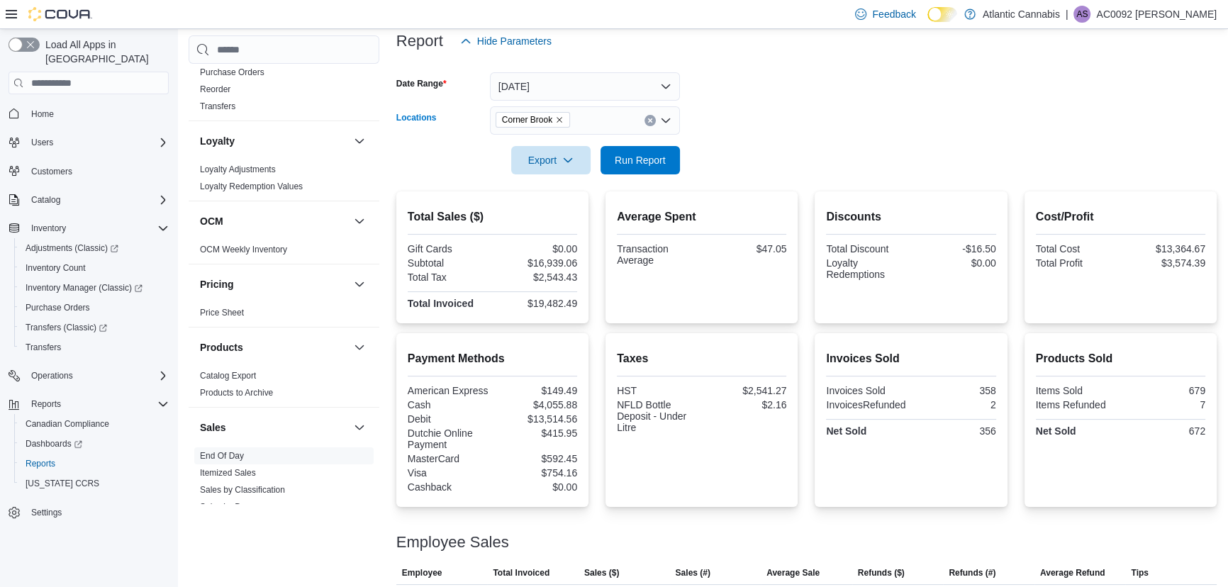
click at [560, 125] on span "Corner Brook" at bounding box center [533, 120] width 62 height 14
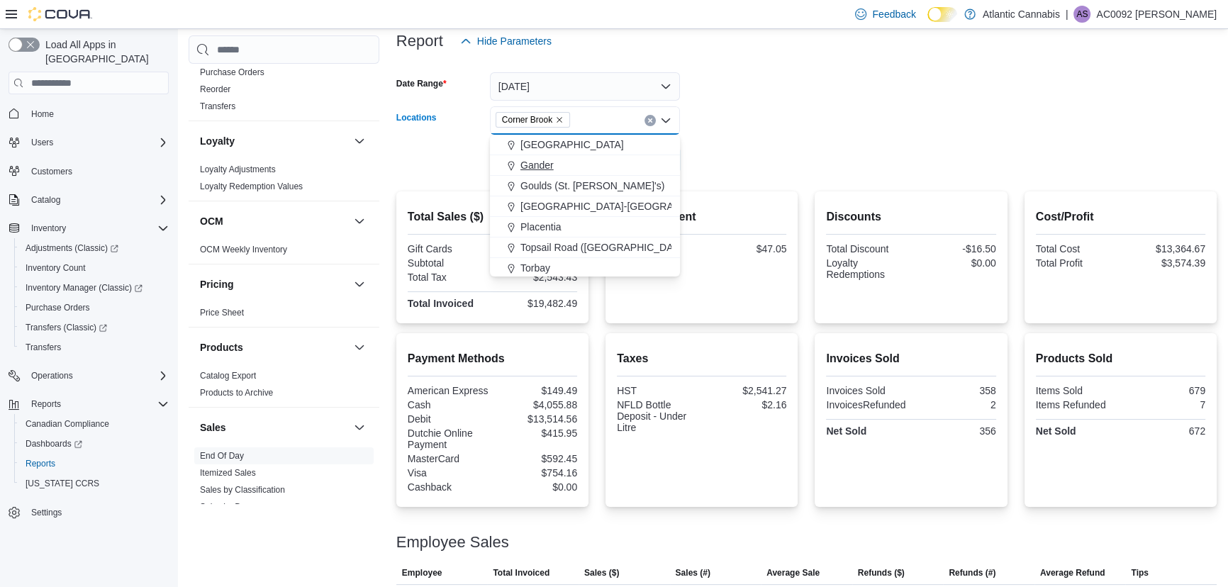
scroll to position [64, 0]
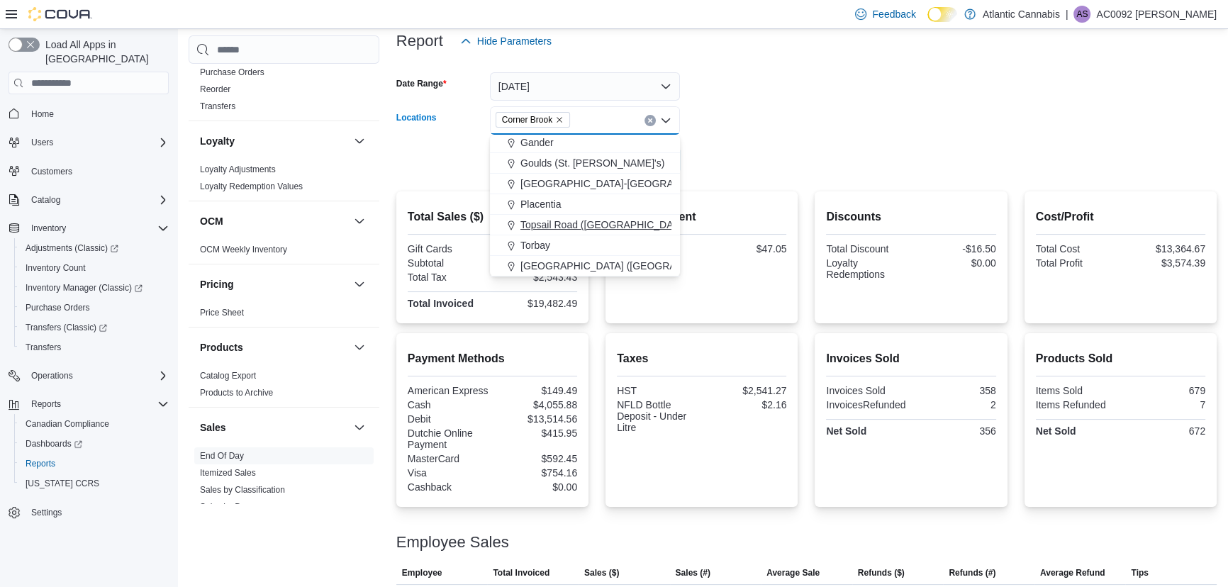
click at [561, 226] on span "Topsail Road ([GEOGRAPHIC_DATA][PERSON_NAME])" at bounding box center [647, 225] width 252 height 14
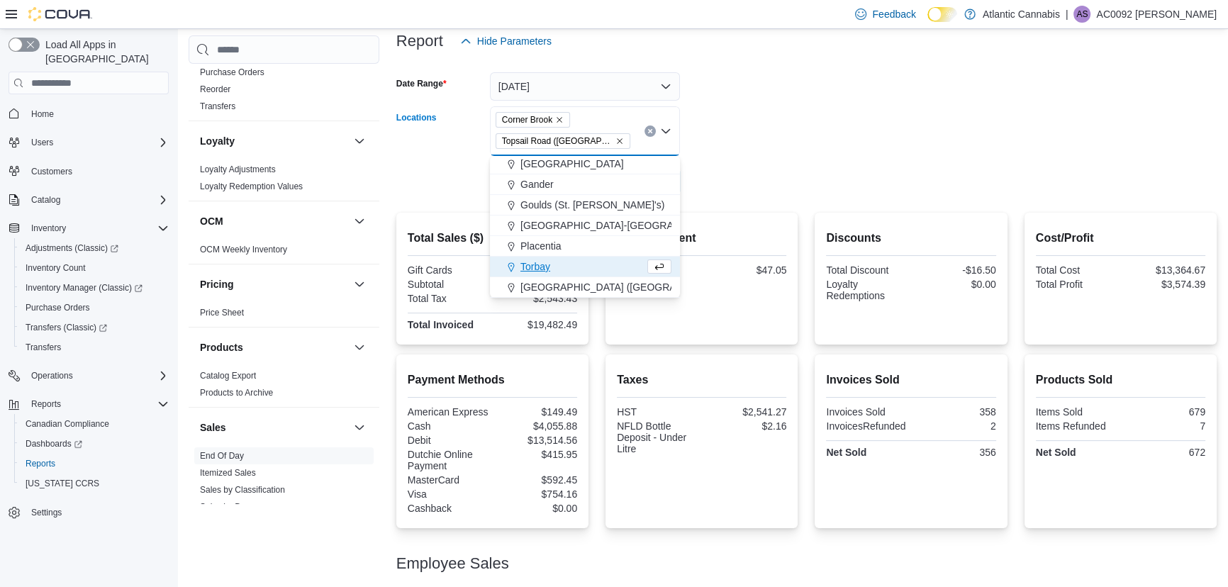
scroll to position [43, 0]
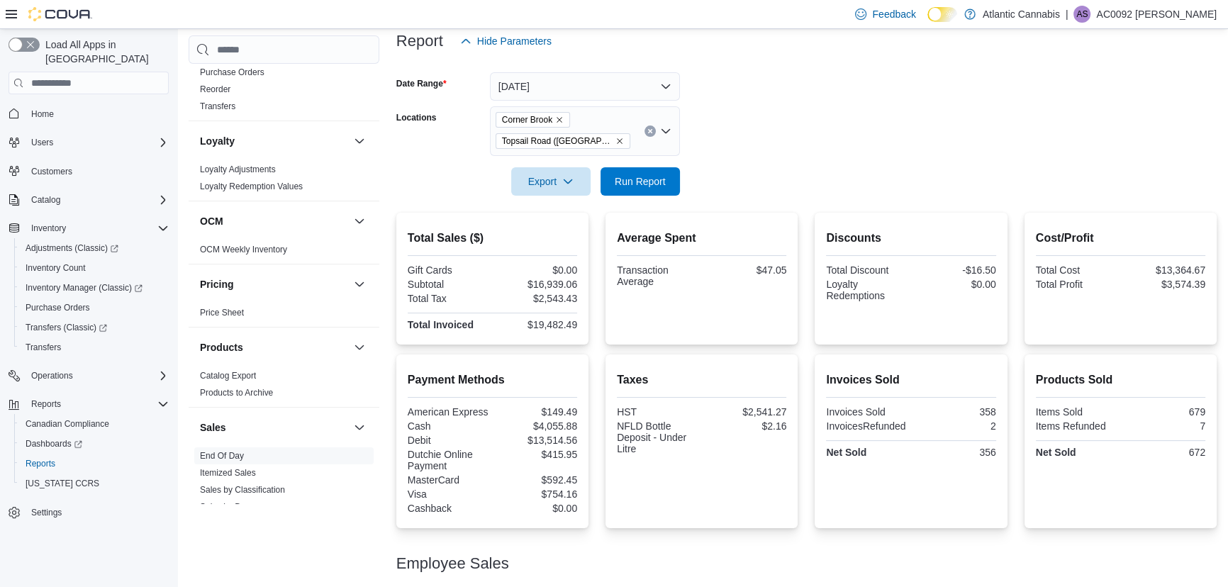
click at [726, 169] on form "Date Range [DATE] Locations [GEOGRAPHIC_DATA] ([GEOGRAPHIC_DATA][PERSON_NAME]) …" at bounding box center [806, 125] width 821 height 140
click at [562, 120] on icon "Remove Corner Brook from selection in this group" at bounding box center [559, 120] width 9 height 9
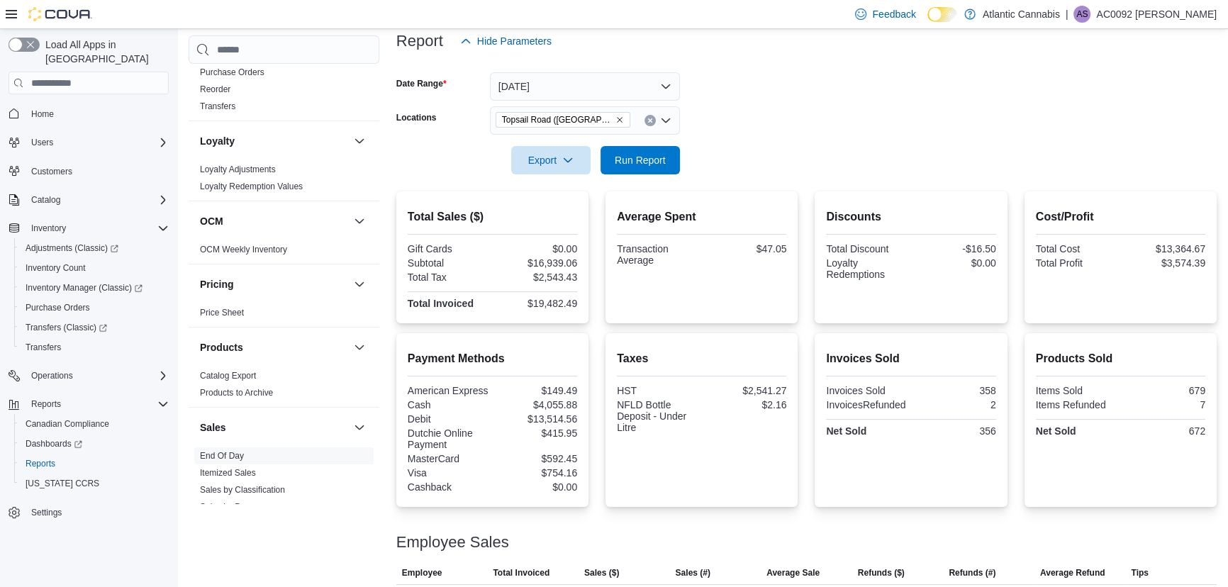
click at [774, 92] on form "Date Range [DATE] Locations [GEOGRAPHIC_DATA] ([GEOGRAPHIC_DATA][PERSON_NAME]) …" at bounding box center [806, 114] width 821 height 119
click at [645, 162] on span "Run Report" at bounding box center [640, 159] width 51 height 14
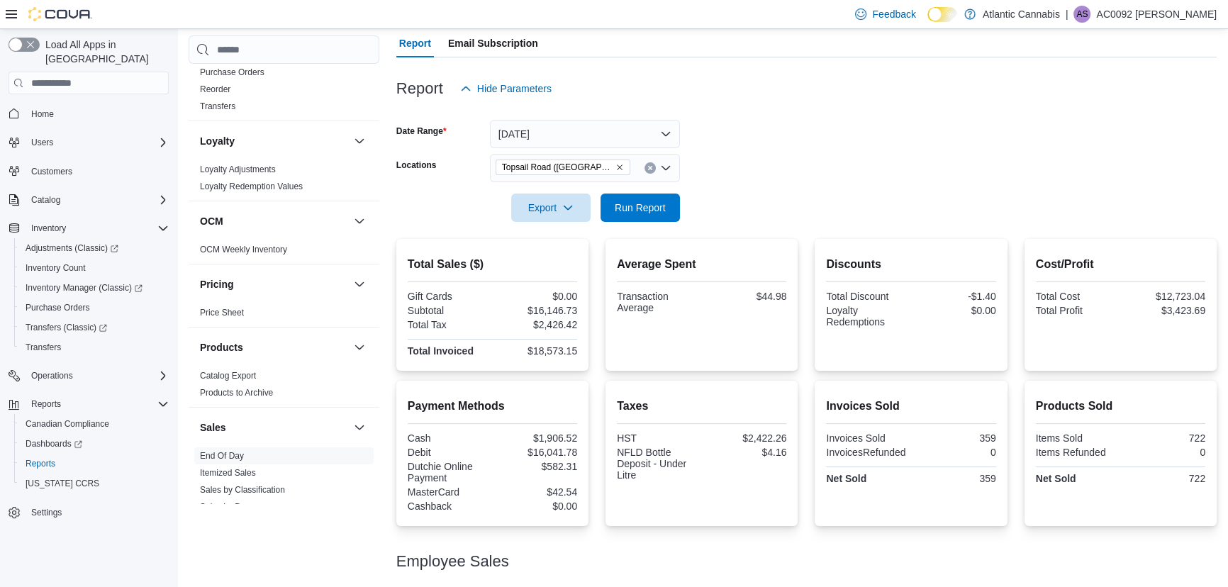
scroll to position [128, 0]
click at [616, 169] on icon "Remove Topsail Road (St. John's) from selection in this group" at bounding box center [620, 168] width 9 height 9
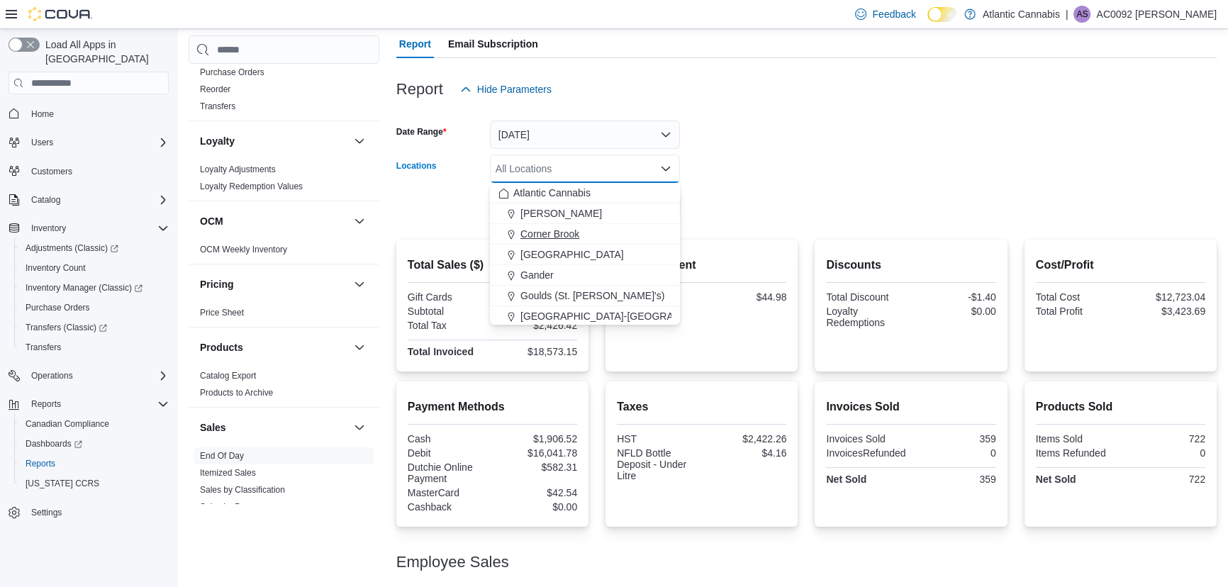
click at [587, 228] on div "Corner Brook" at bounding box center [585, 234] width 173 height 14
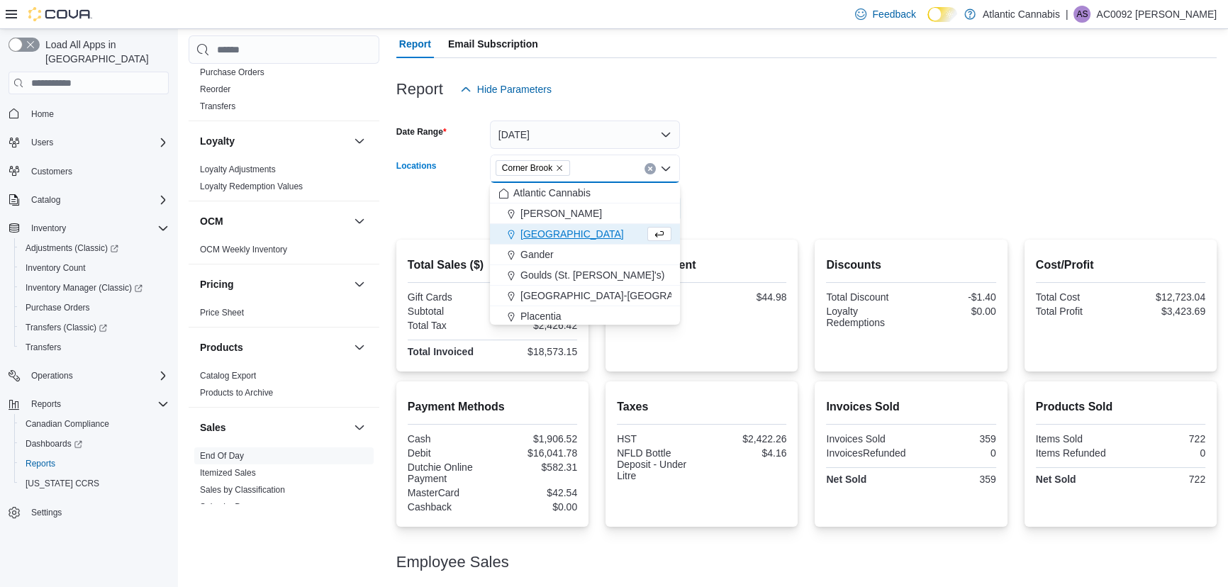
click at [730, 187] on div at bounding box center [806, 188] width 821 height 11
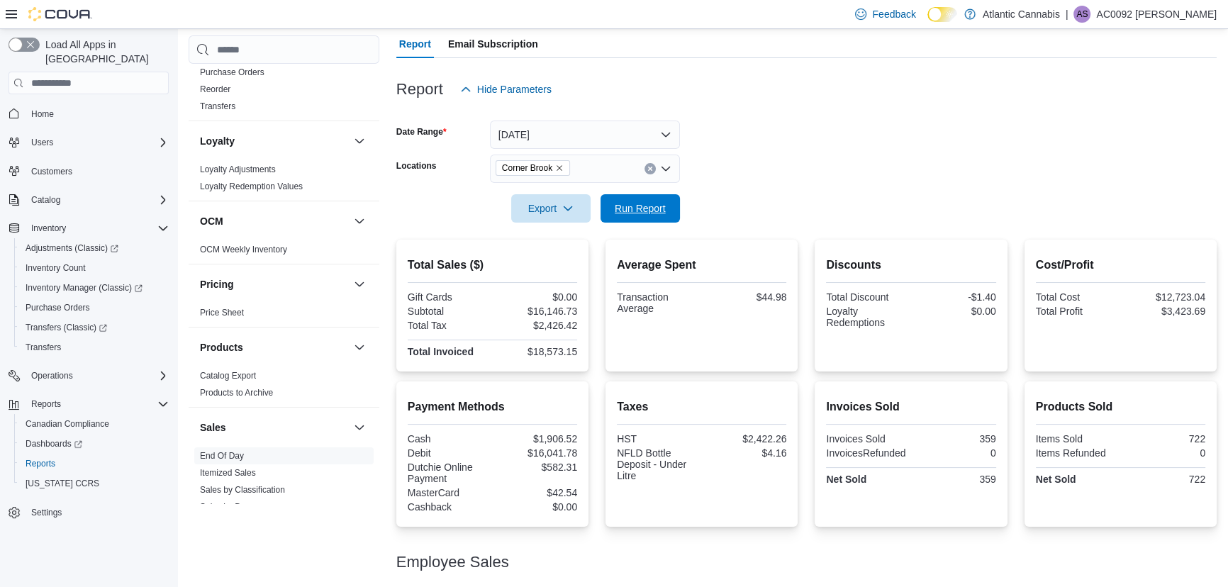
drag, startPoint x: 665, startPoint y: 199, endPoint x: 640, endPoint y: 199, distance: 24.8
click at [664, 199] on span "Run Report" at bounding box center [640, 208] width 62 height 28
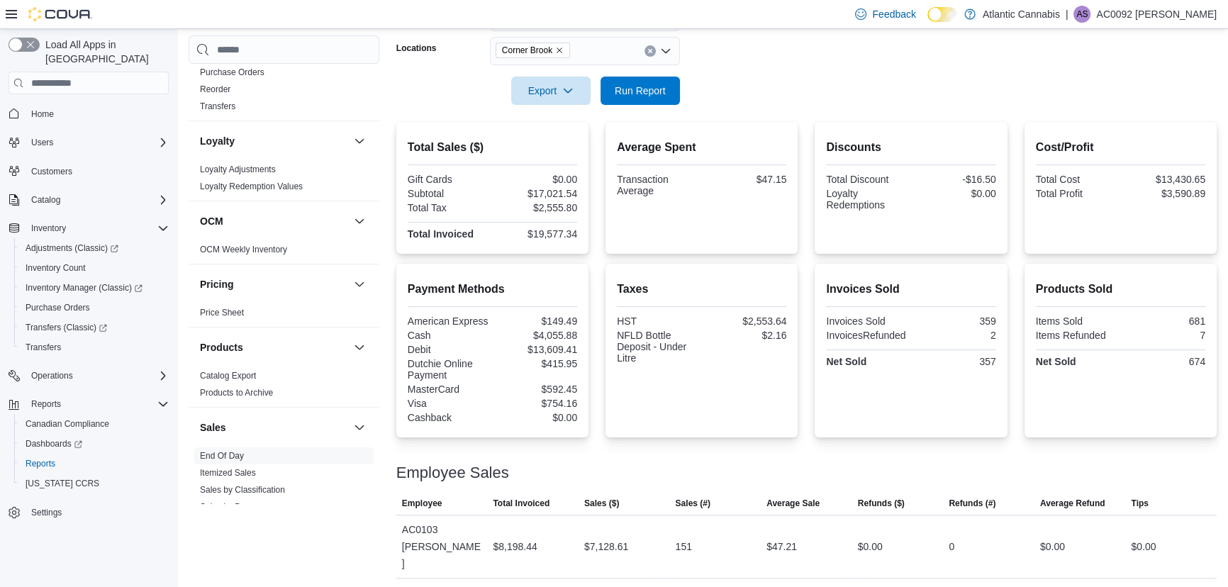
scroll to position [241, 0]
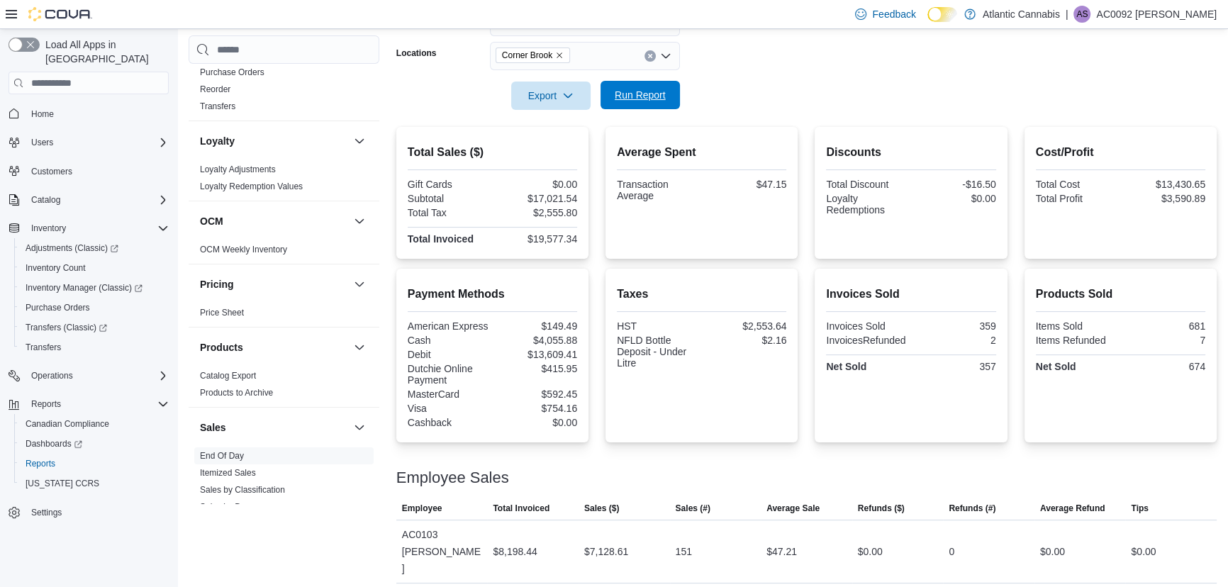
click at [634, 93] on span "Run Report" at bounding box center [640, 95] width 51 height 14
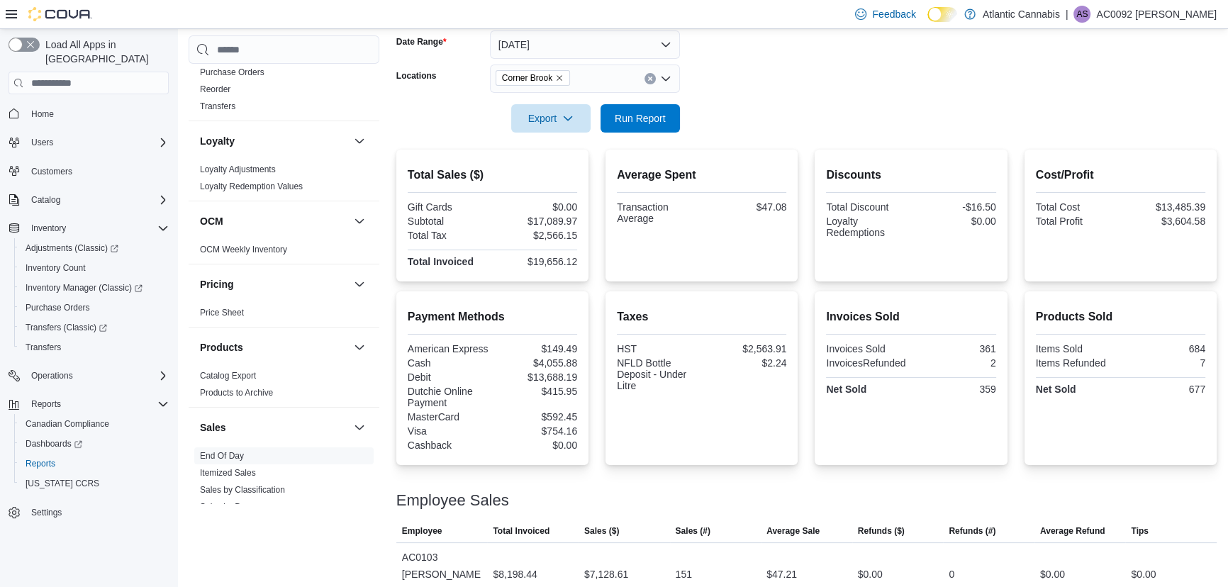
scroll to position [112, 0]
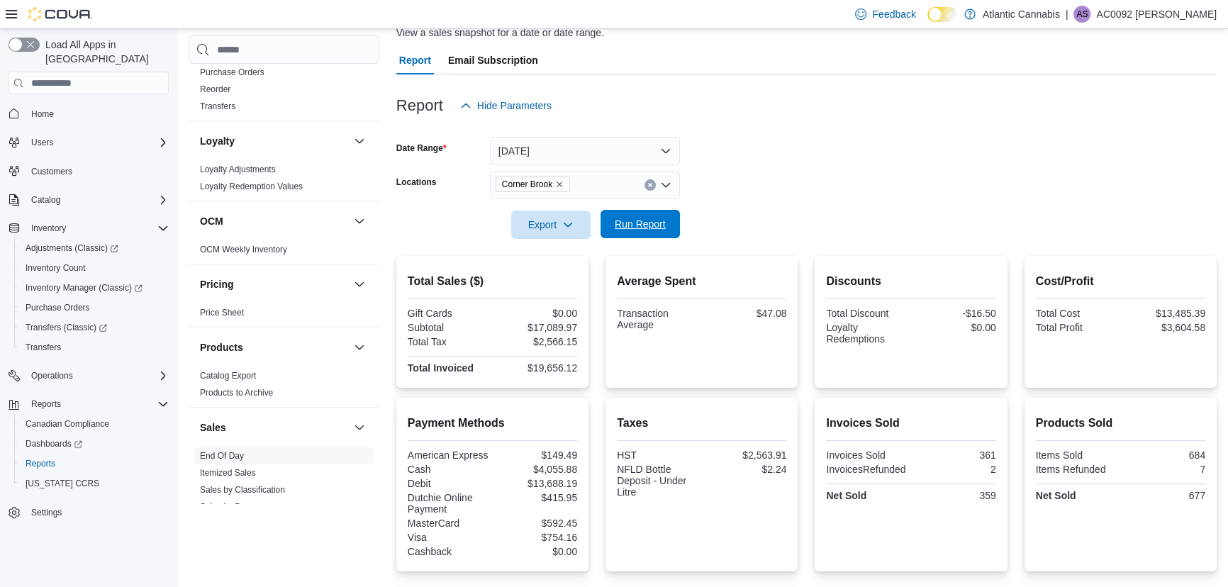
click at [662, 211] on div "Export Run Report" at bounding box center [538, 225] width 284 height 28
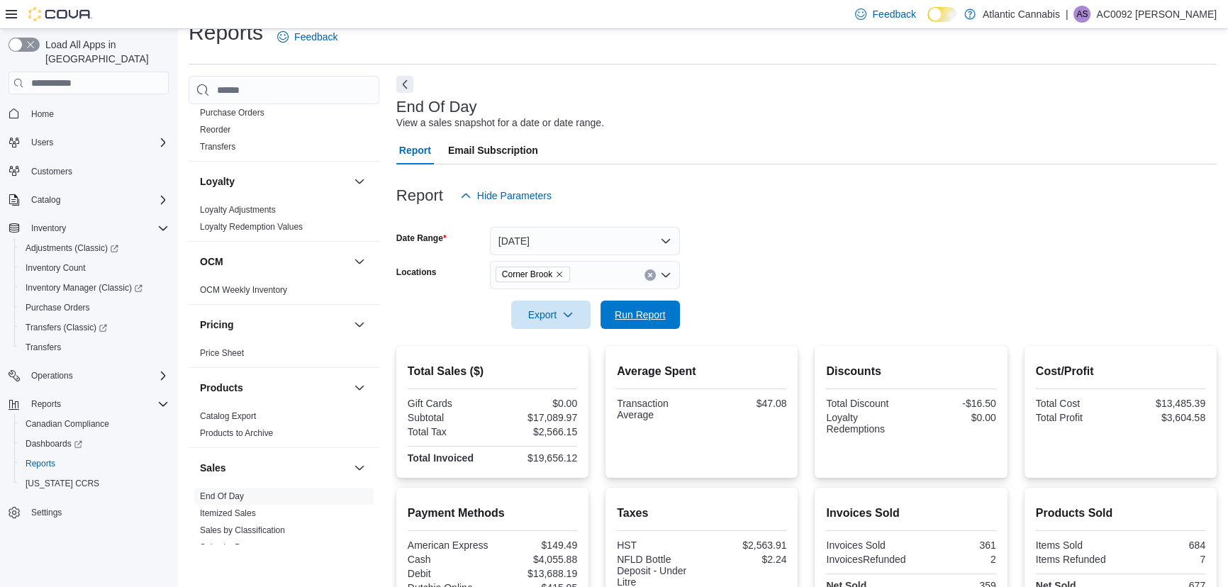
scroll to position [0, 0]
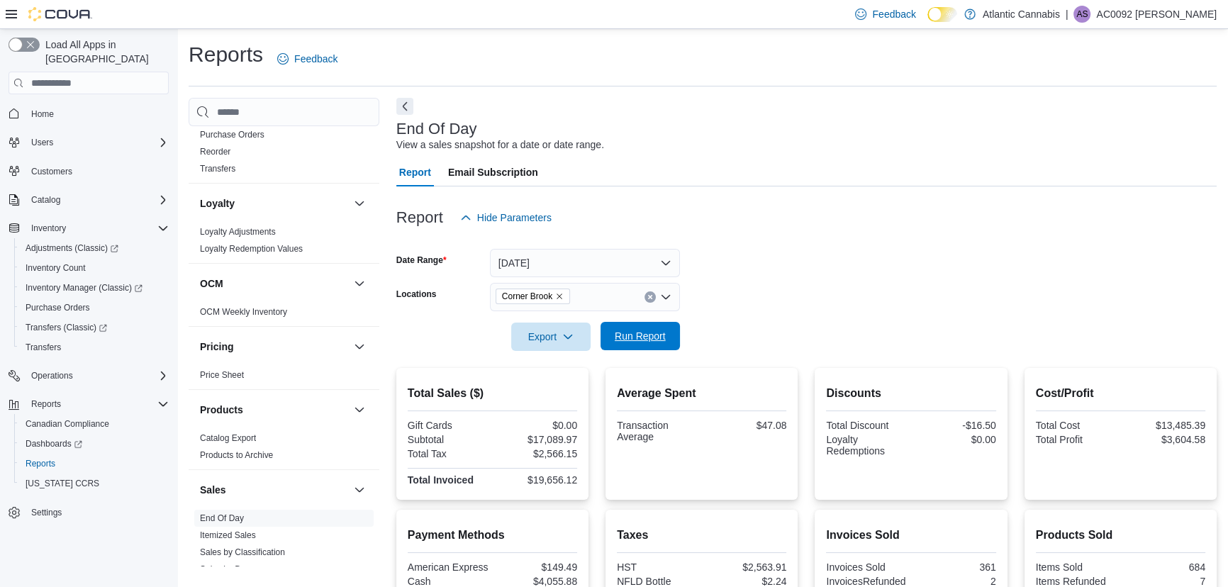
click at [667, 334] on span "Run Report" at bounding box center [640, 336] width 62 height 28
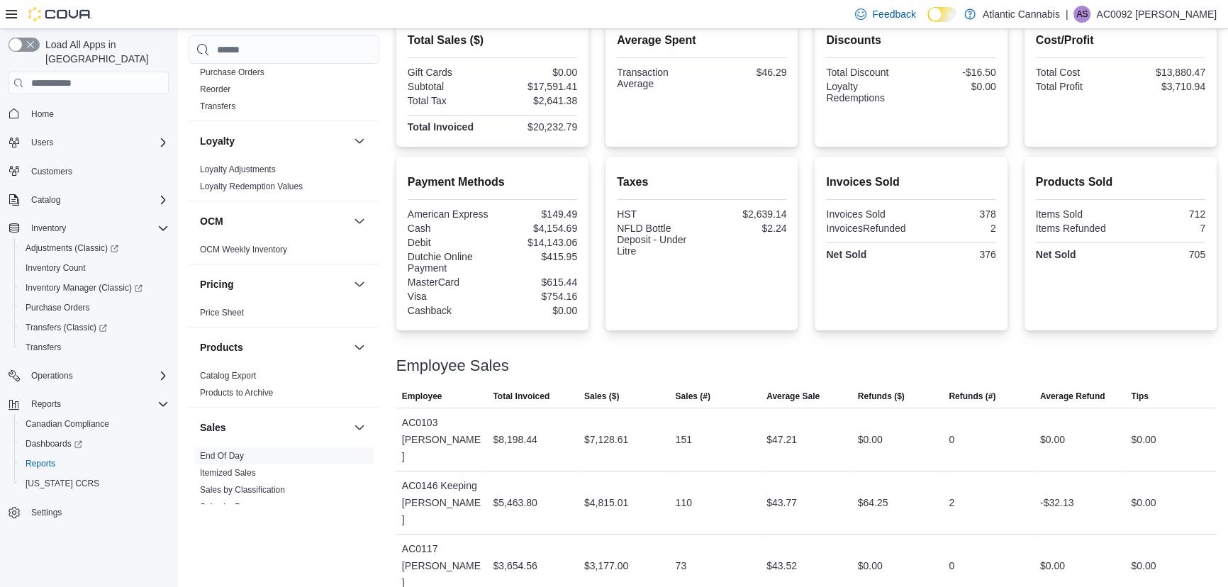
scroll to position [369, 0]
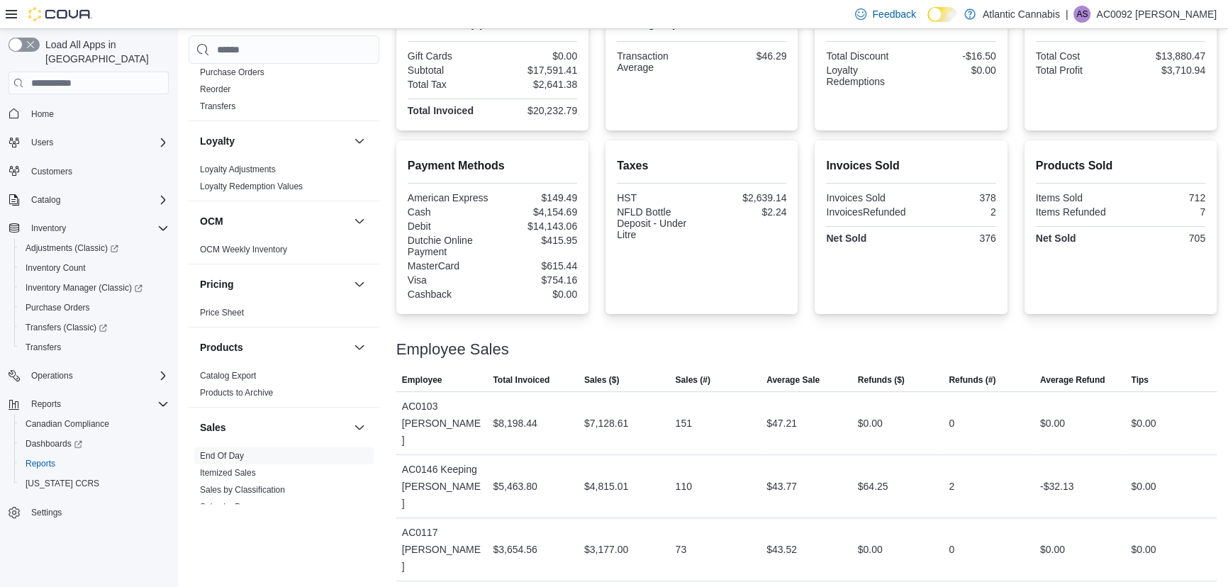
click at [667, 334] on div at bounding box center [806, 332] width 821 height 17
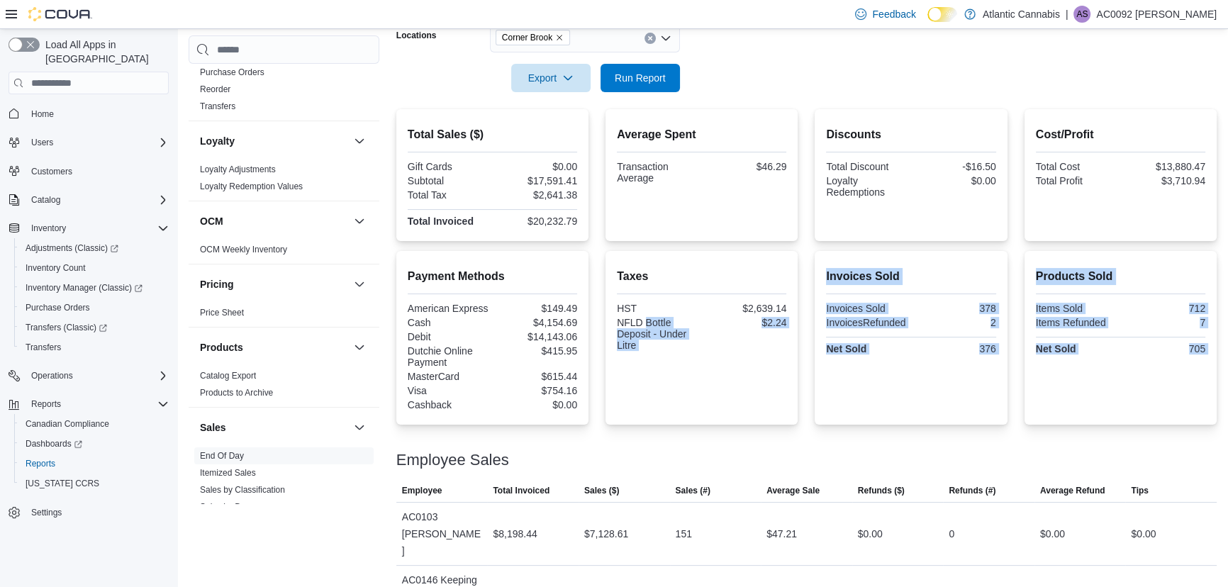
scroll to position [241, 0]
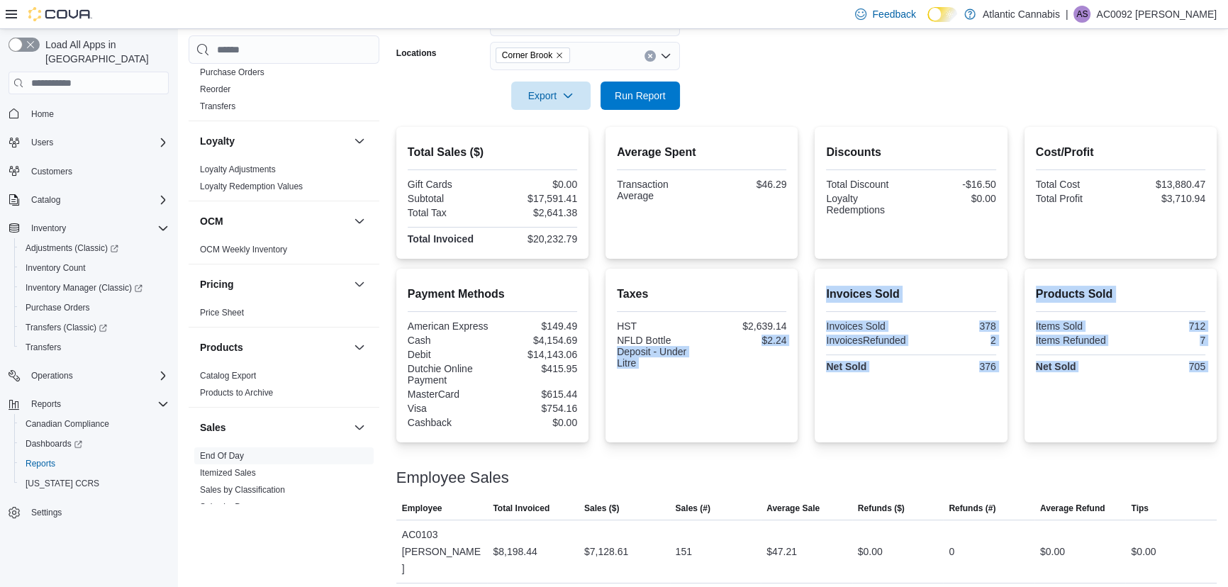
drag, startPoint x: 667, startPoint y: 334, endPoint x: 506, endPoint y: 501, distance: 231.7
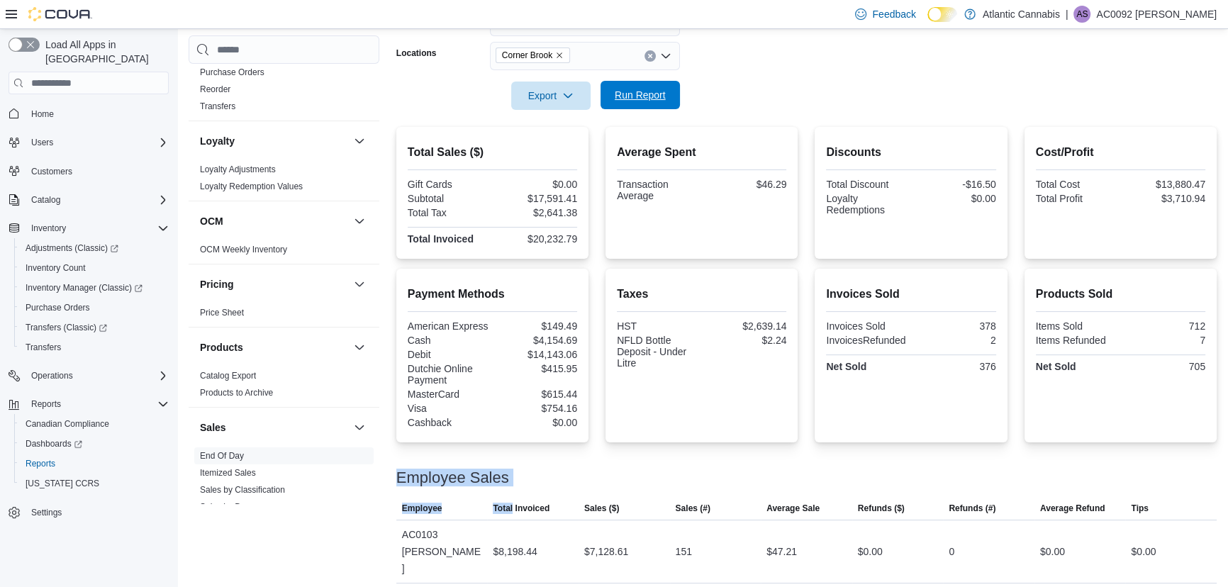
click at [656, 93] on span "Run Report" at bounding box center [640, 95] width 51 height 14
click at [652, 109] on div "Export Run Report" at bounding box center [538, 96] width 284 height 28
click at [630, 99] on span "Run Report" at bounding box center [640, 95] width 51 height 14
click at [631, 100] on span "Run Report" at bounding box center [640, 95] width 51 height 14
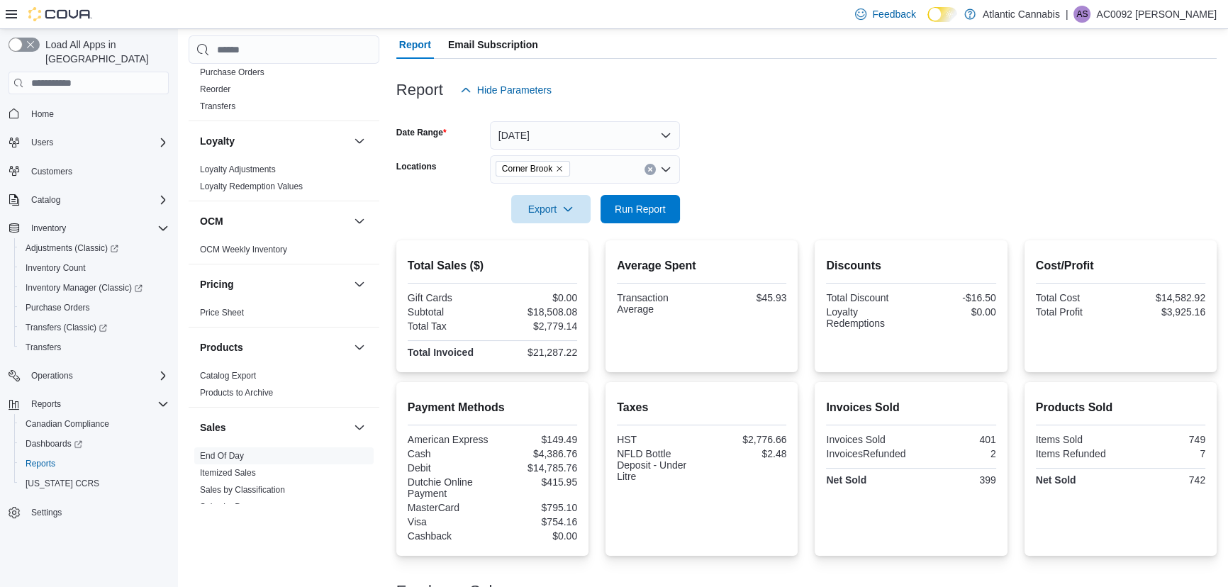
scroll to position [112, 0]
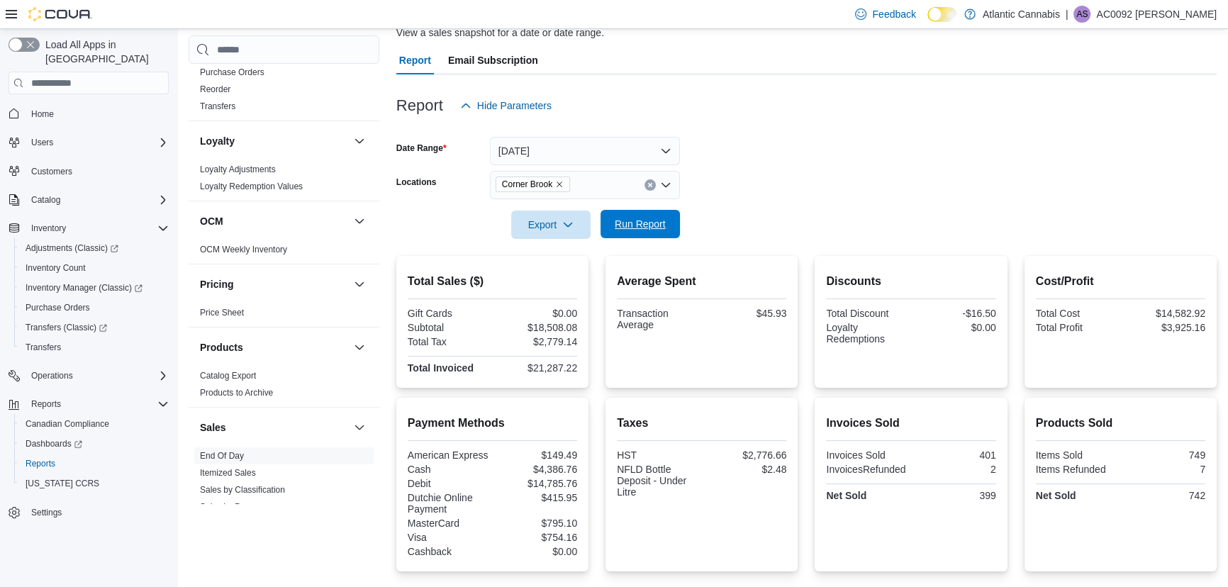
click at [646, 220] on span "Run Report" at bounding box center [640, 224] width 51 height 14
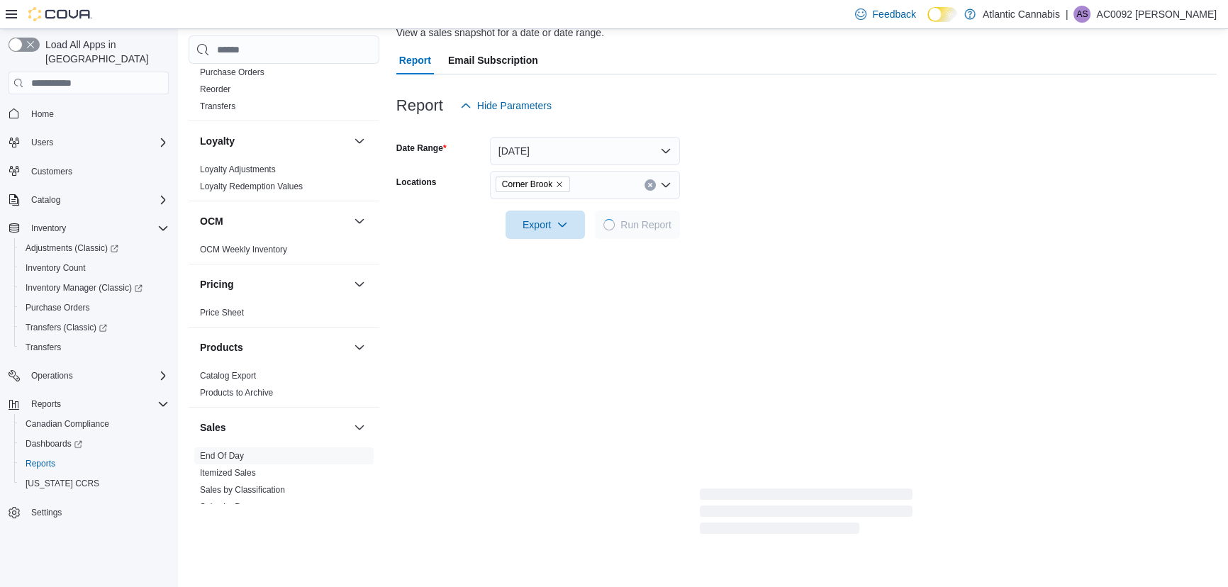
scroll to position [0, 0]
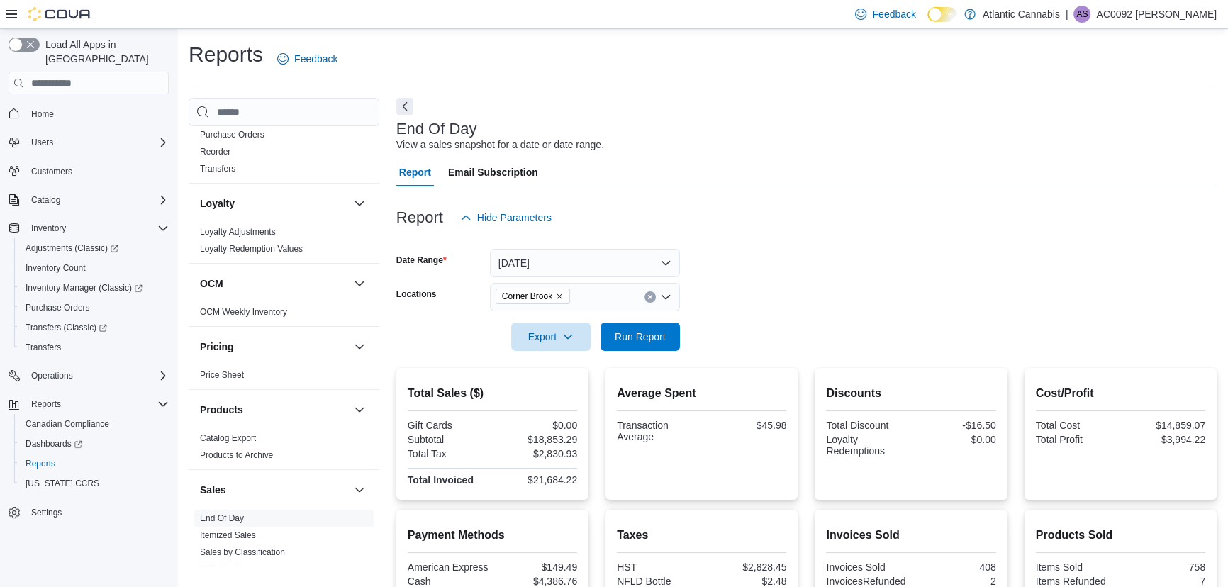
drag, startPoint x: 633, startPoint y: 351, endPoint x: 652, endPoint y: 312, distance: 43.1
click at [652, 312] on div at bounding box center [806, 316] width 821 height 11
click at [652, 333] on span "Run Report" at bounding box center [640, 336] width 51 height 14
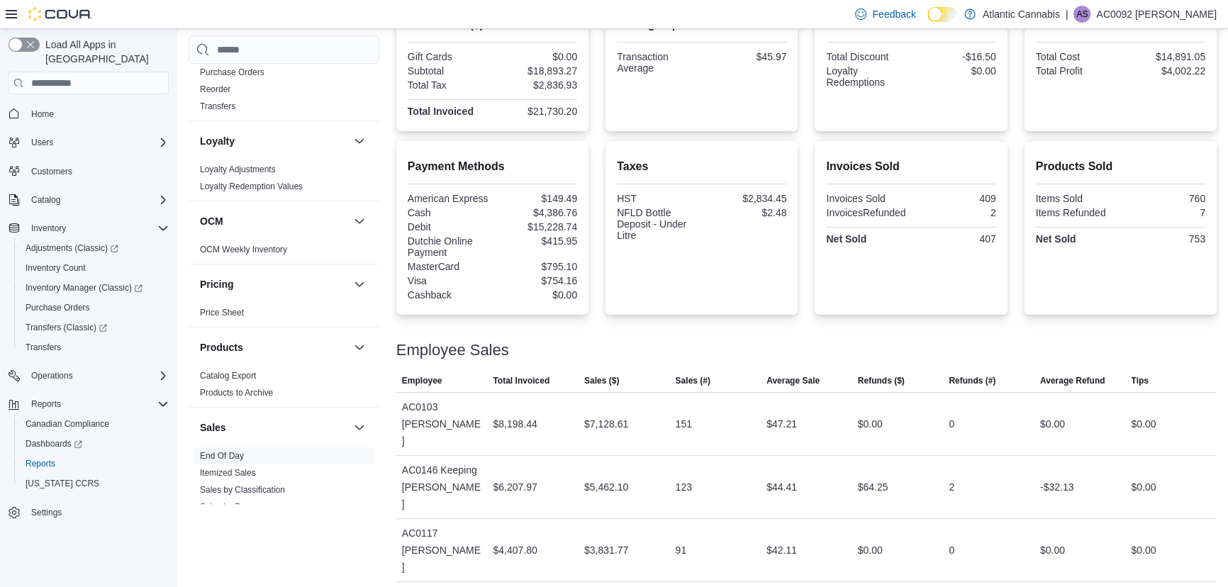
scroll to position [369, 0]
